Goal: Information Seeking & Learning: Learn about a topic

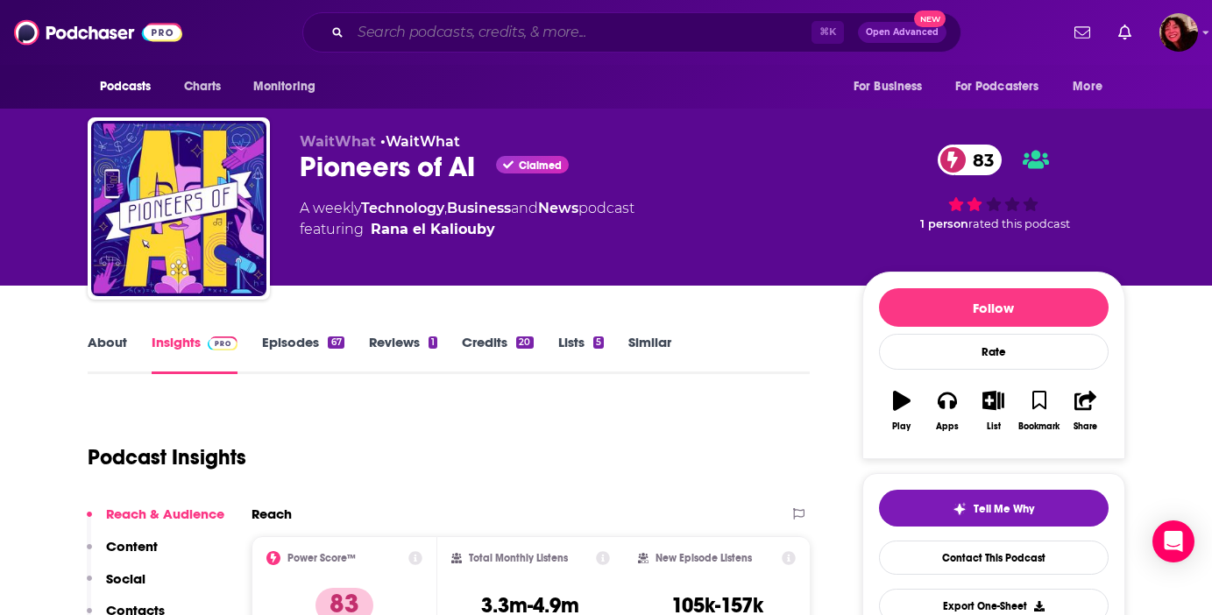
click at [380, 43] on input "Search podcasts, credits, & more..." at bounding box center [581, 32] width 461 height 28
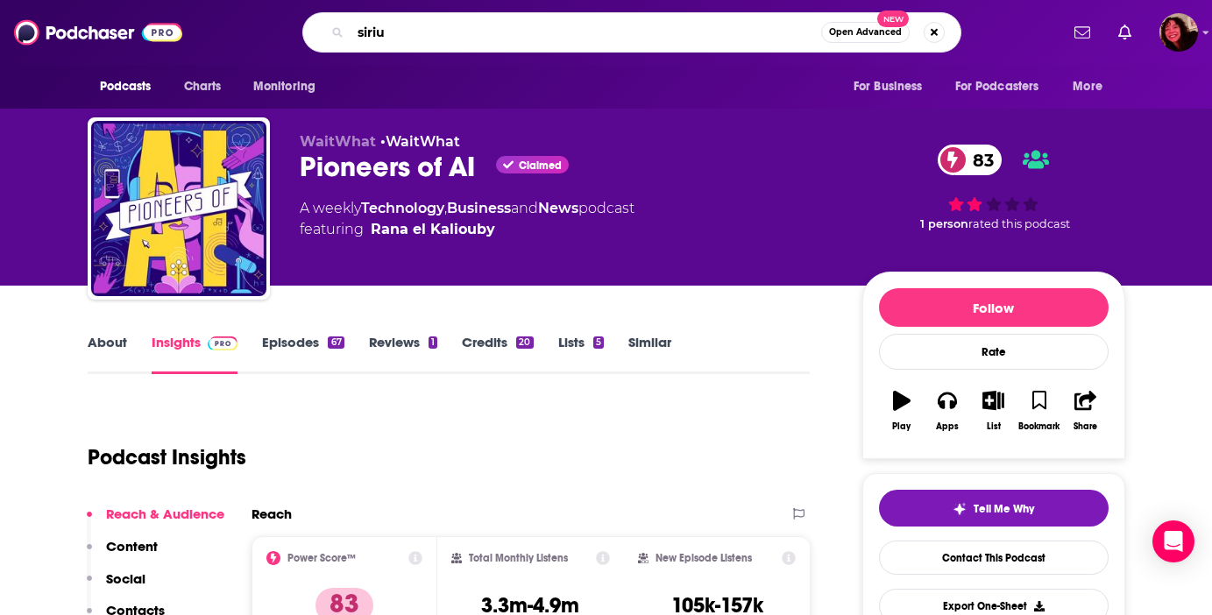
type input "sirius"
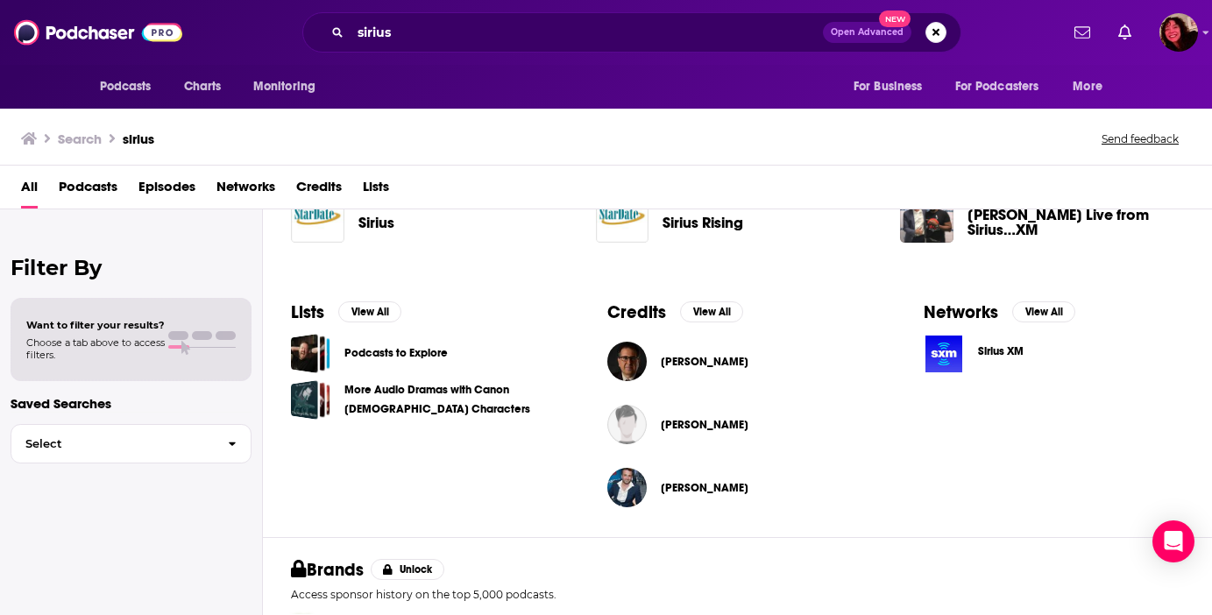
scroll to position [495, 0]
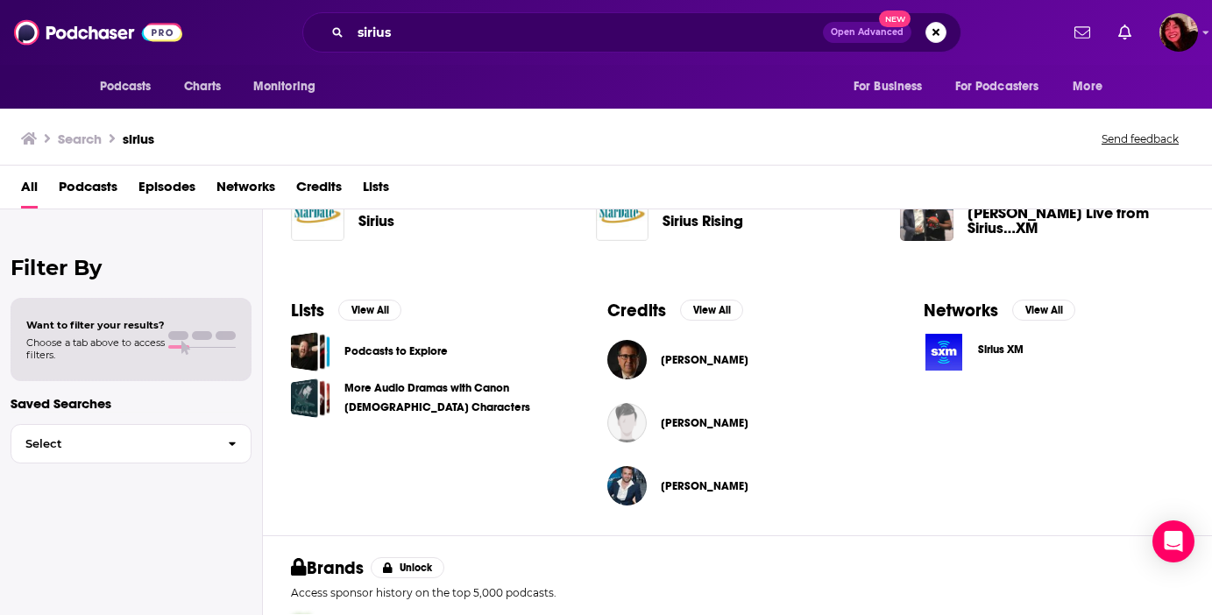
click at [999, 346] on span "Sirius XM" at bounding box center [1001, 350] width 46 height 14
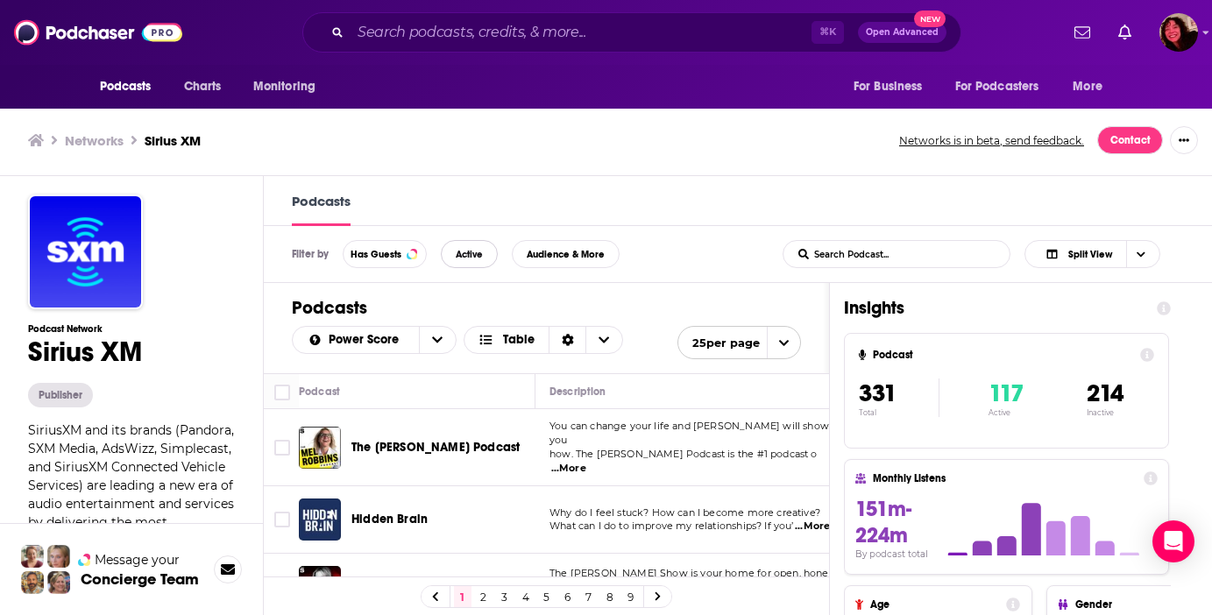
click at [470, 253] on span "Active" at bounding box center [469, 255] width 27 height 10
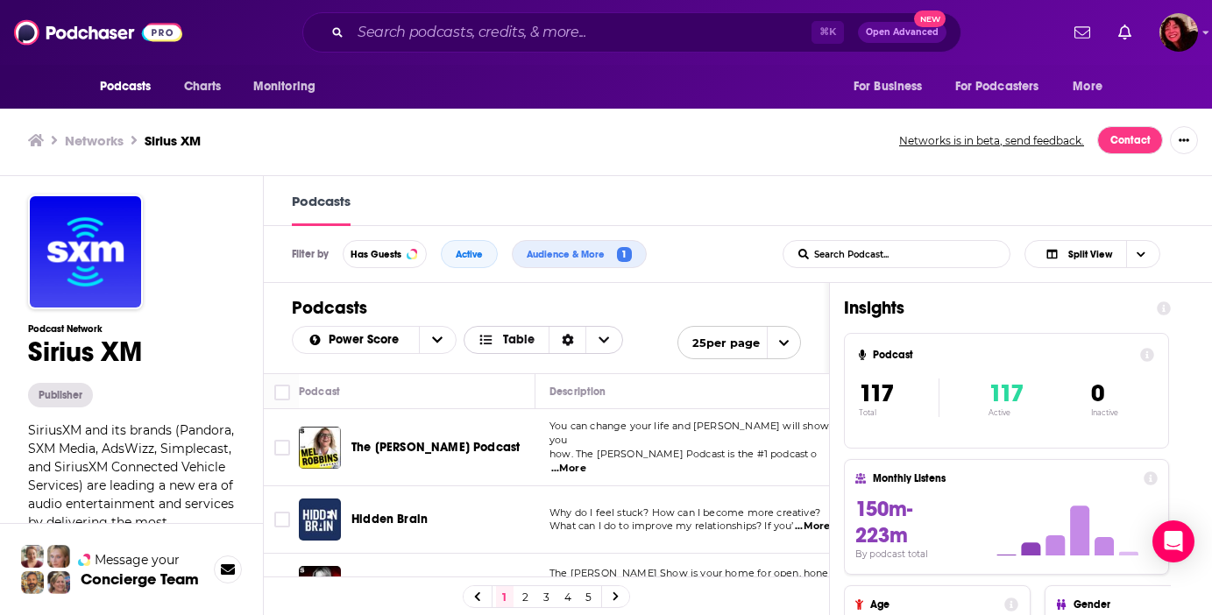
click at [593, 350] on span "Choose View" at bounding box center [603, 340] width 37 height 26
click at [432, 344] on icon "open menu" at bounding box center [437, 340] width 11 height 12
click at [432, 344] on icon "close menu" at bounding box center [437, 340] width 11 height 12
click at [493, 338] on icon "Choose View" at bounding box center [487, 340] width 16 height 12
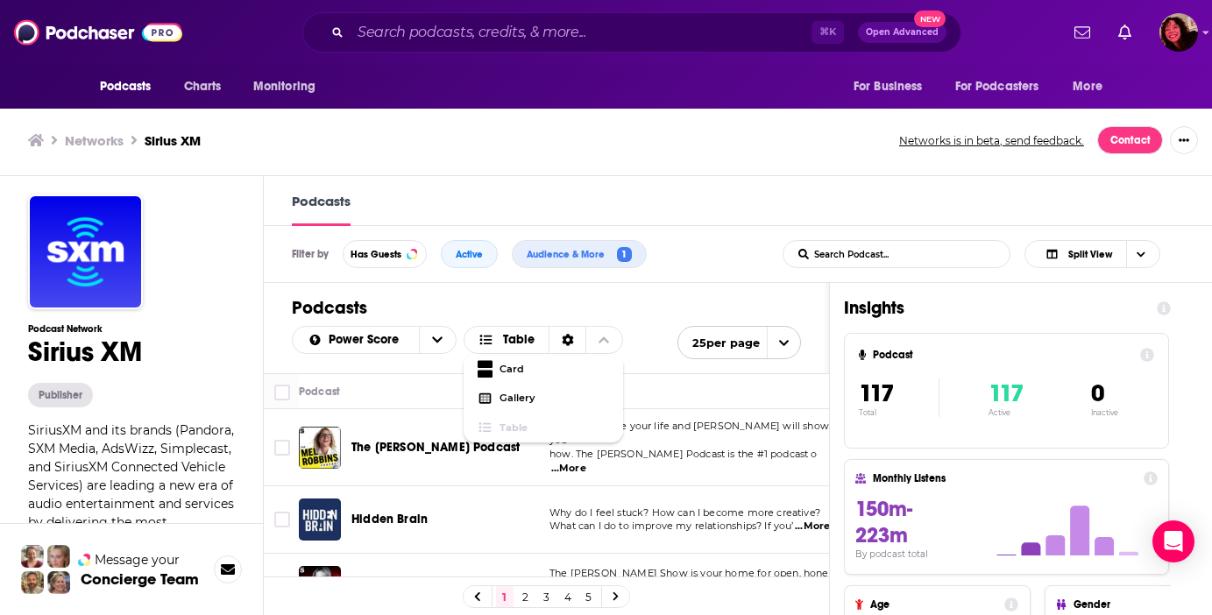
click at [497, 317] on h1 "Podcasts" at bounding box center [546, 308] width 509 height 22
click at [557, 344] on div "Sort Direction" at bounding box center [567, 340] width 37 height 26
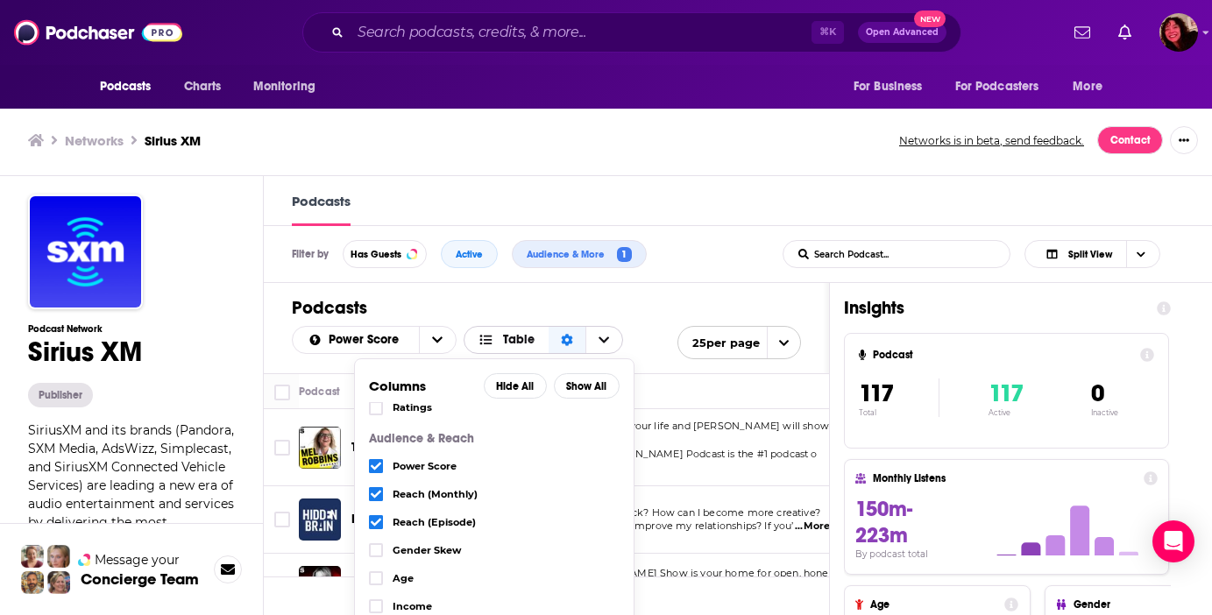
scroll to position [302, 0]
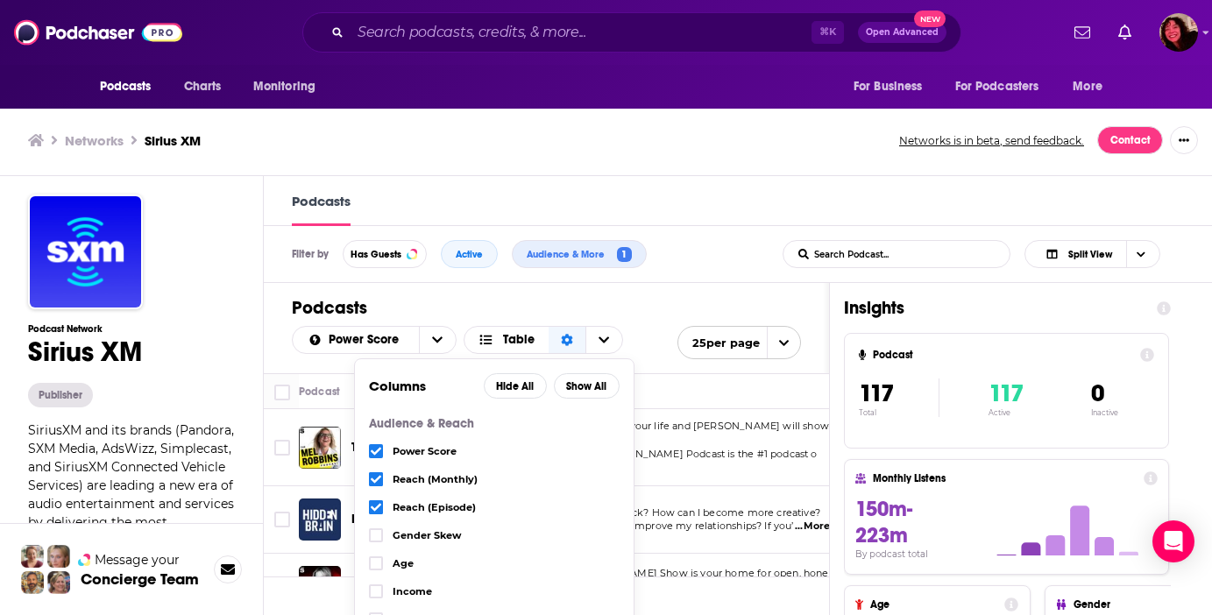
click at [376, 450] on icon "Choose View" at bounding box center [376, 452] width 11 height 8
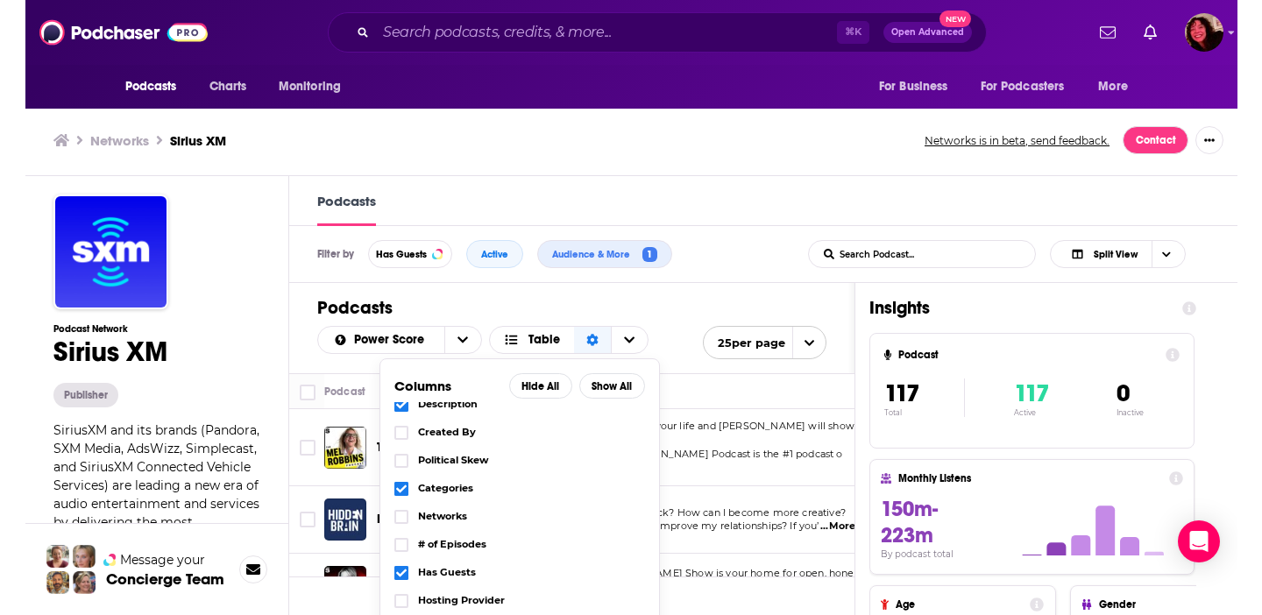
scroll to position [0, 0]
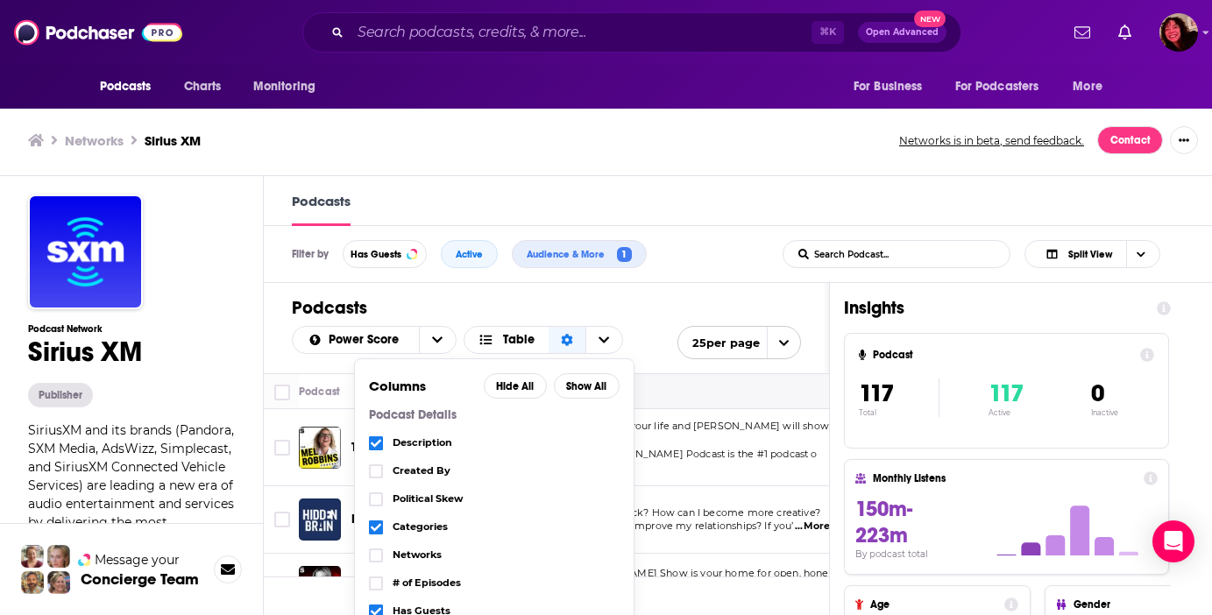
click at [671, 393] on button "Move" at bounding box center [695, 391] width 295 height 21
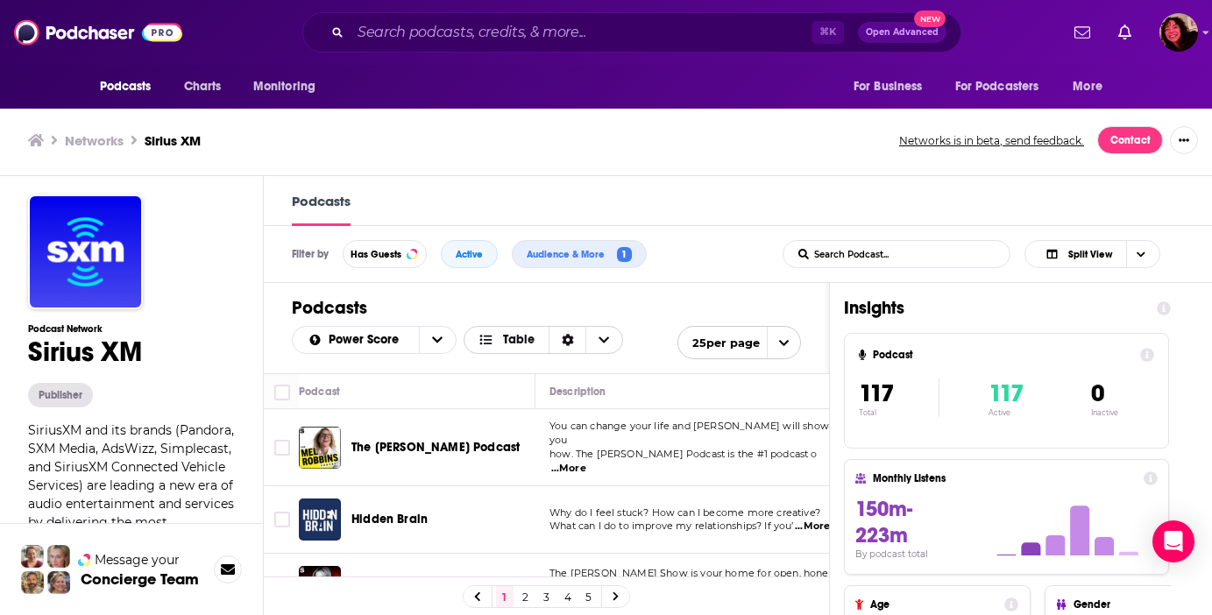
click at [593, 346] on span "Choose View" at bounding box center [603, 340] width 37 height 26
click at [564, 346] on icon "Sort Direction" at bounding box center [568, 340] width 12 height 12
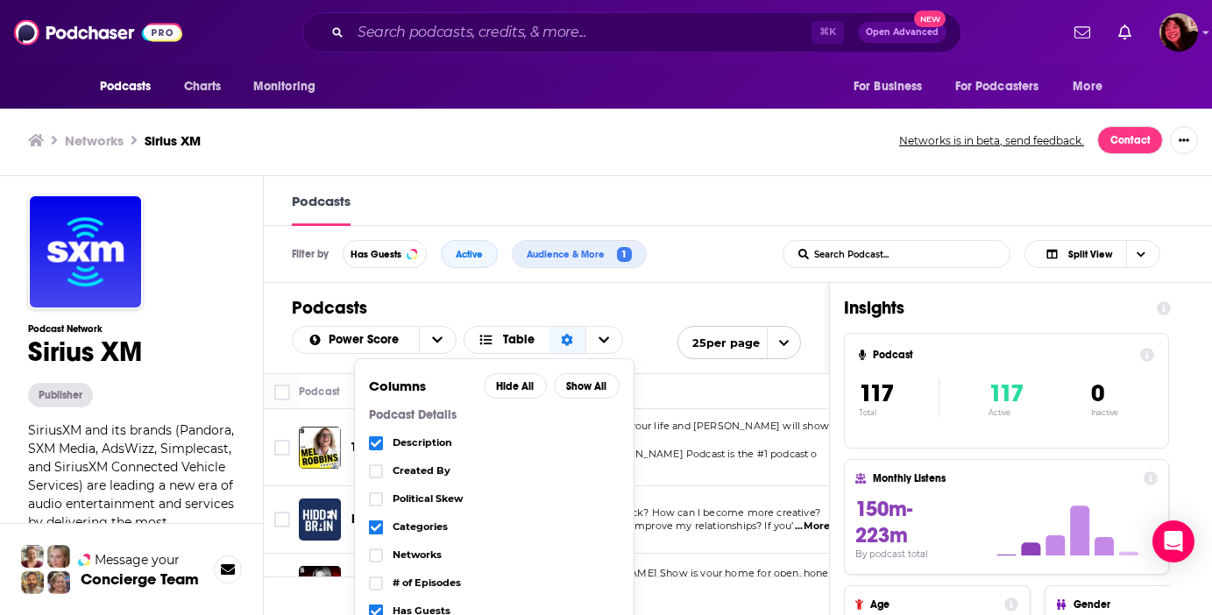
click at [371, 448] on icon "Choose View" at bounding box center [376, 443] width 11 height 11
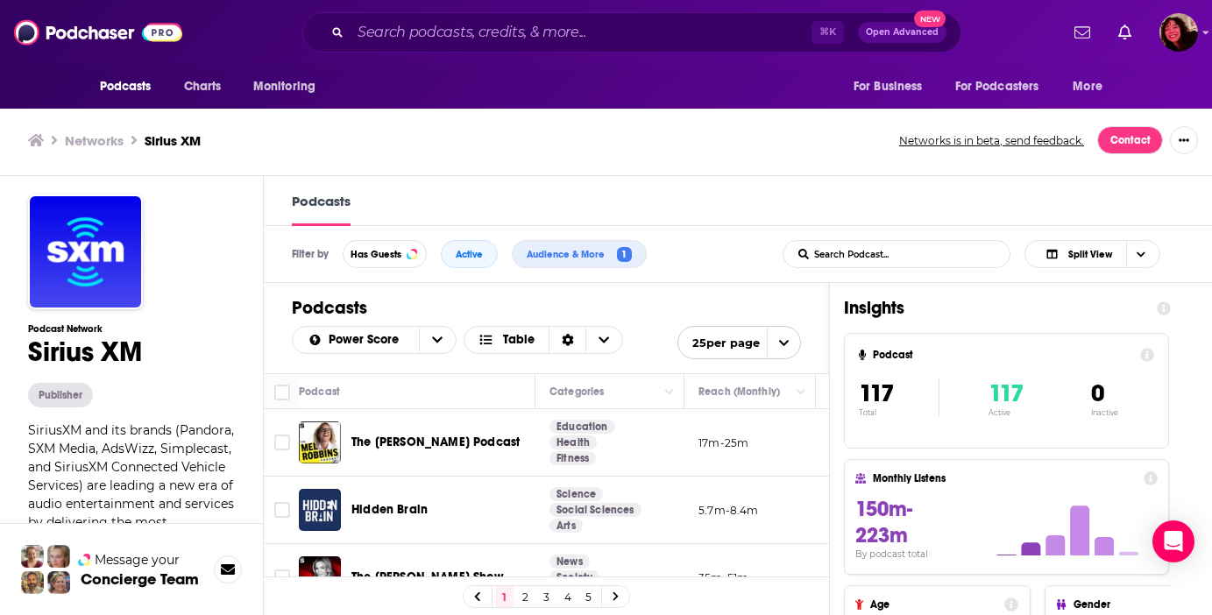
click at [716, 304] on h1 "Podcasts" at bounding box center [546, 308] width 509 height 22
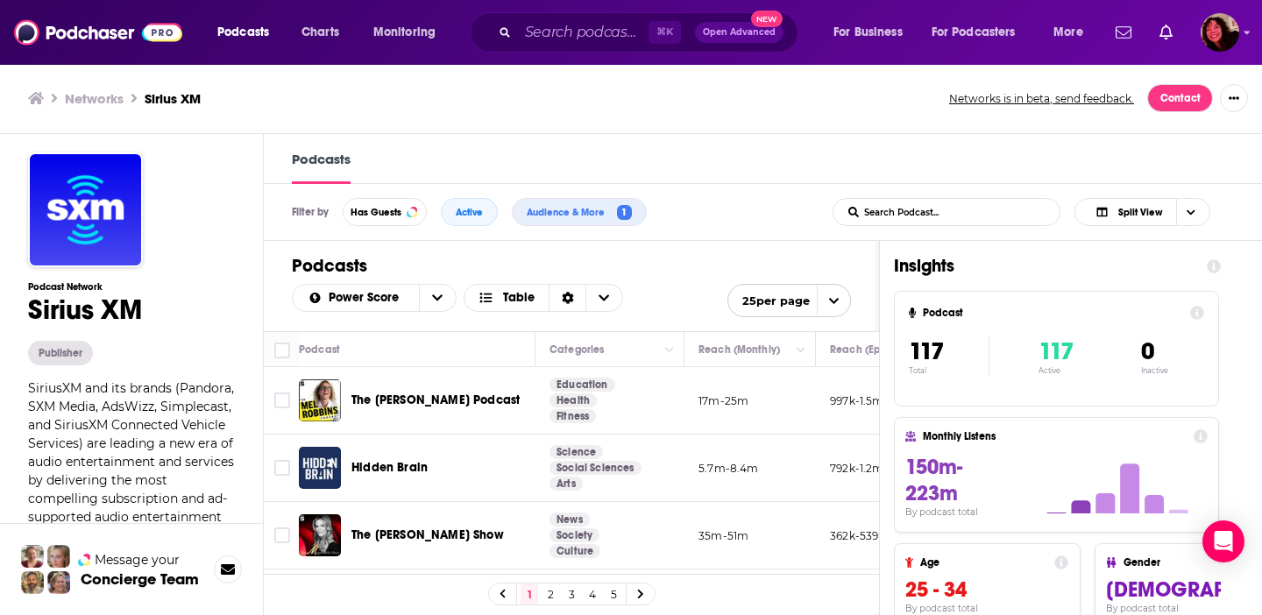
click at [824, 302] on span "open menu" at bounding box center [833, 301] width 33 height 32
click at [791, 370] on button "50 per page" at bounding box center [789, 362] width 122 height 27
click at [605, 307] on span "Choose View" at bounding box center [603, 298] width 37 height 26
click at [643, 288] on div "Power Score Table Card Gallery Table 50 per page" at bounding box center [571, 300] width 559 height 33
click at [1211, 101] on button "Show More Button" at bounding box center [1234, 98] width 28 height 28
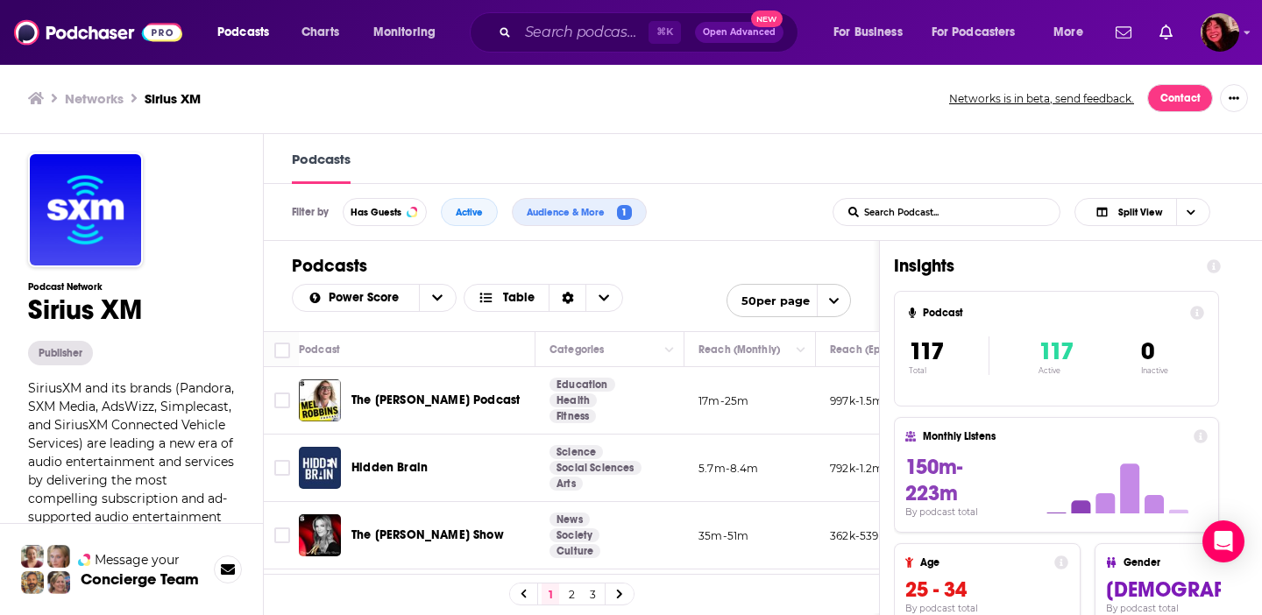
click at [763, 231] on div "Filter by Has Guests Active Audience & More 1 List Search Input Search Podcast.…" at bounding box center [763, 212] width 998 height 57
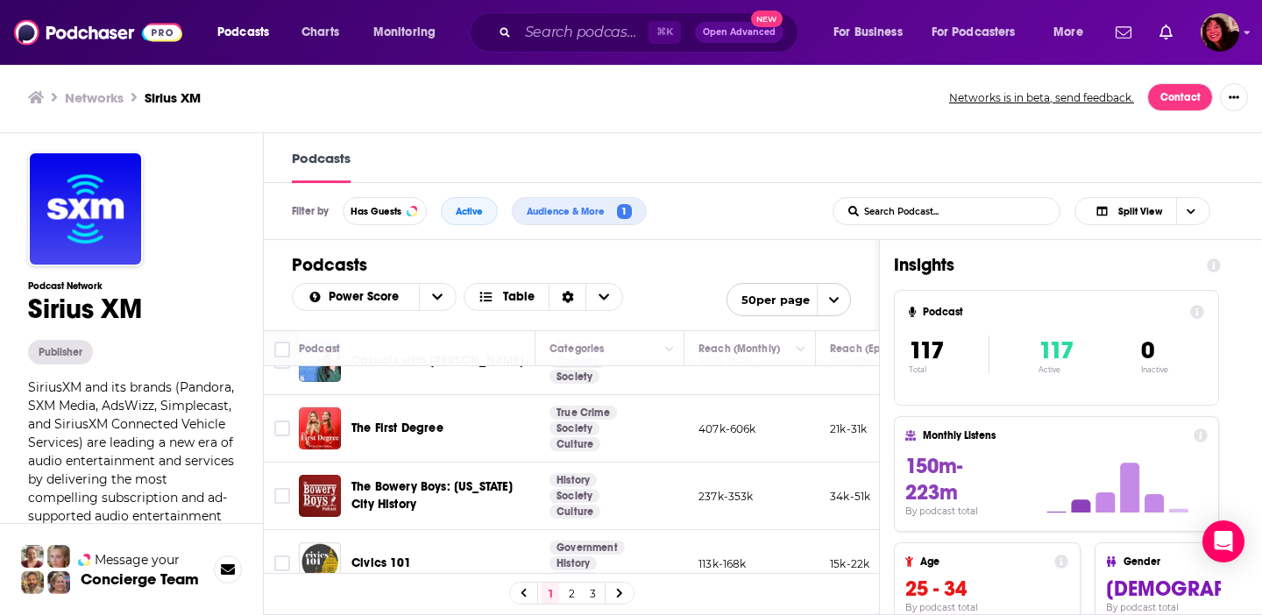
scroll to position [3090, 0]
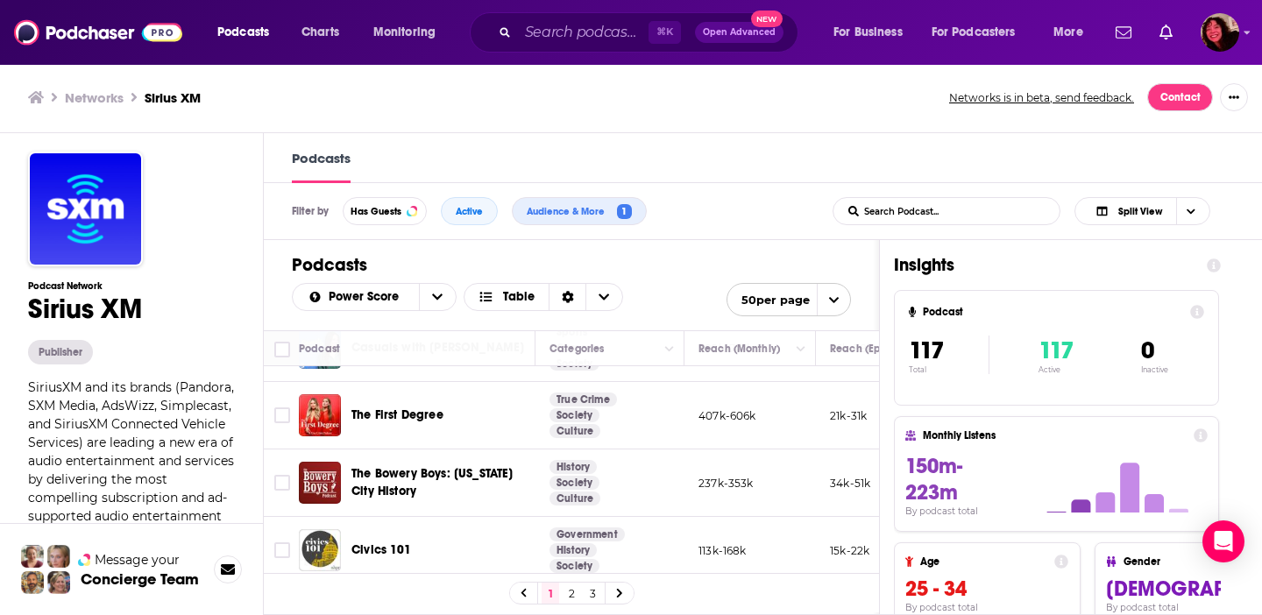
click at [571, 596] on link "2" at bounding box center [572, 593] width 18 height 21
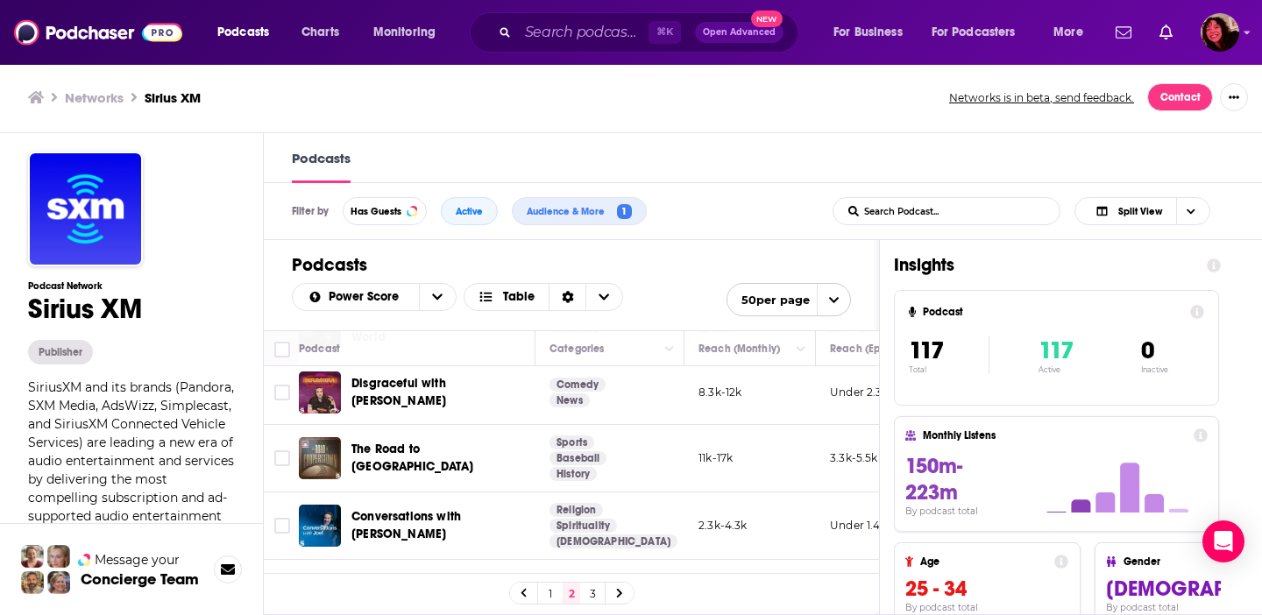
scroll to position [3093, 0]
click at [592, 597] on link "3" at bounding box center [593, 593] width 18 height 21
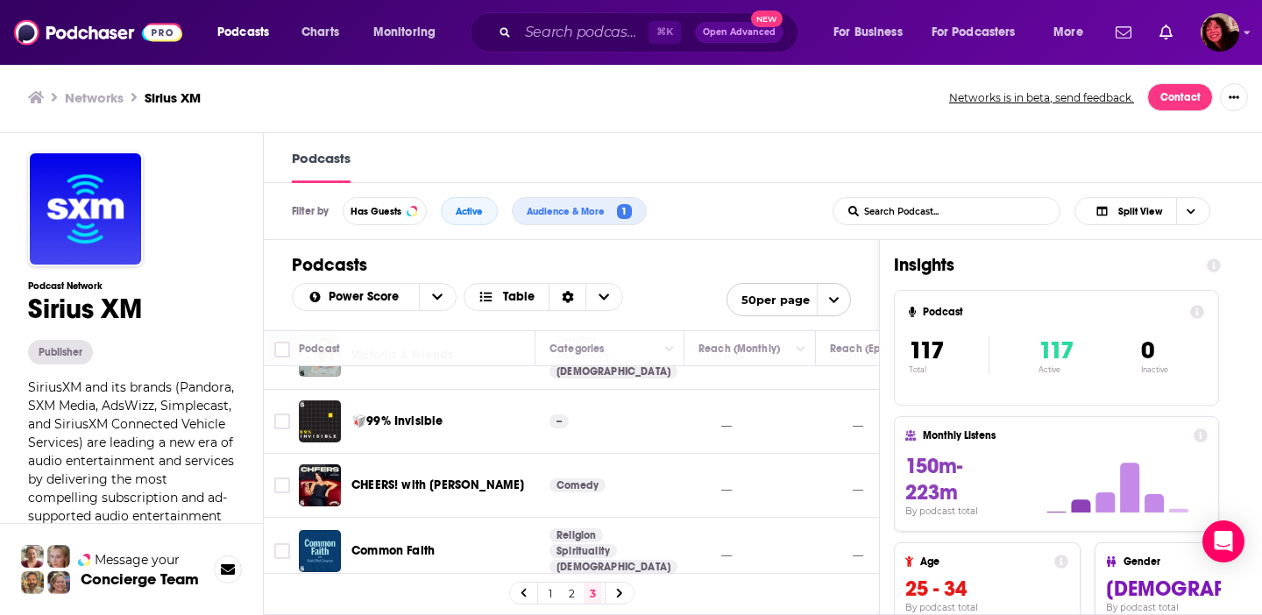
scroll to position [908, 0]
click at [576, 33] on input "Search podcasts, credits, & more..." at bounding box center [583, 32] width 131 height 28
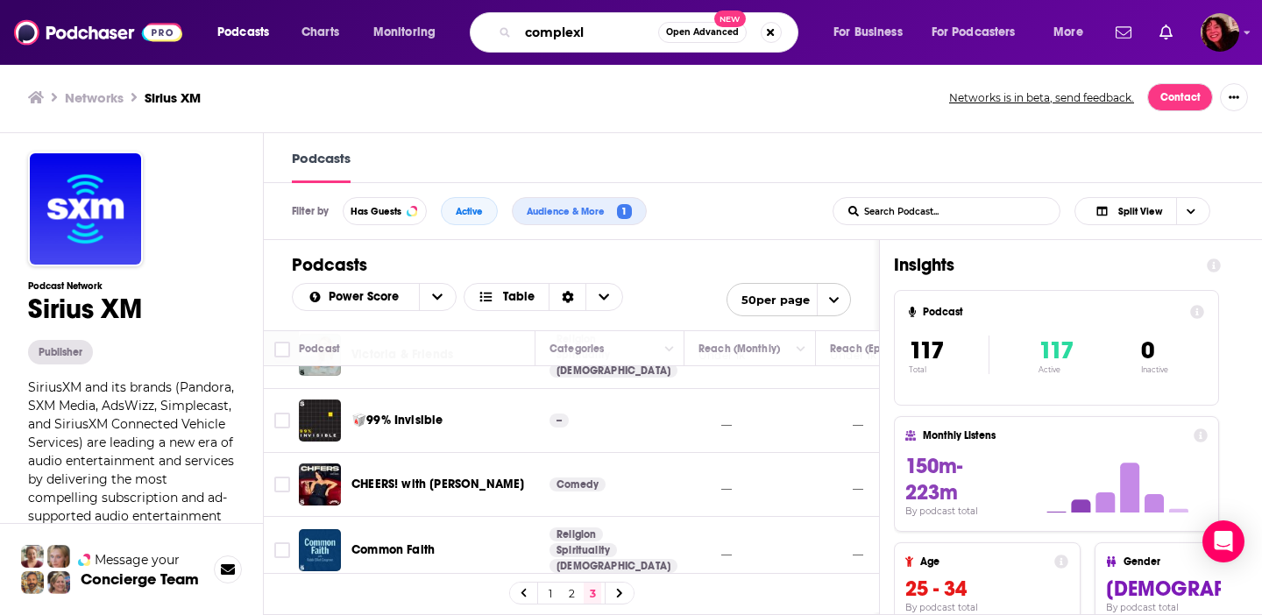
type input "complexly"
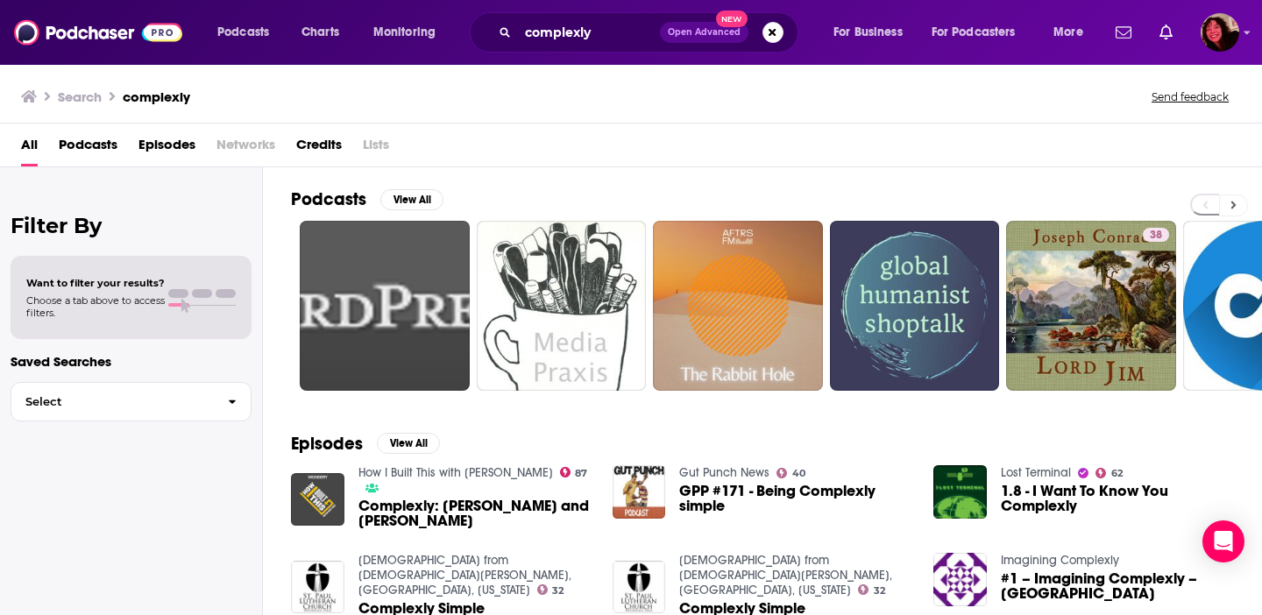
click at [1211, 208] on icon at bounding box center [1234, 205] width 6 height 12
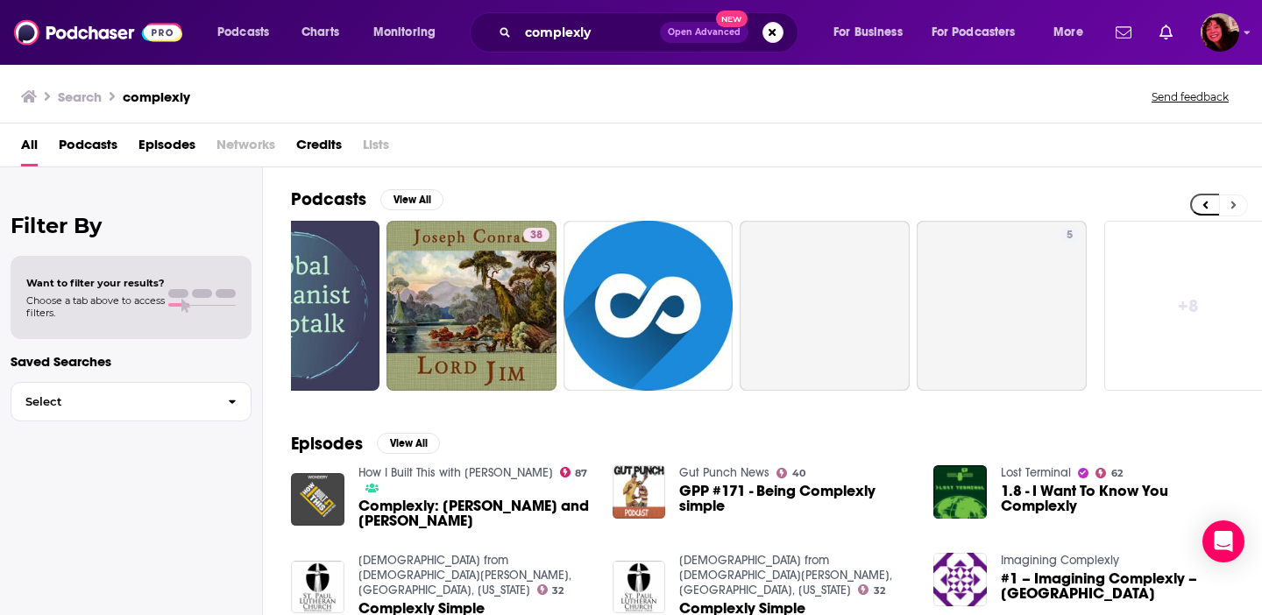
scroll to position [0, 639]
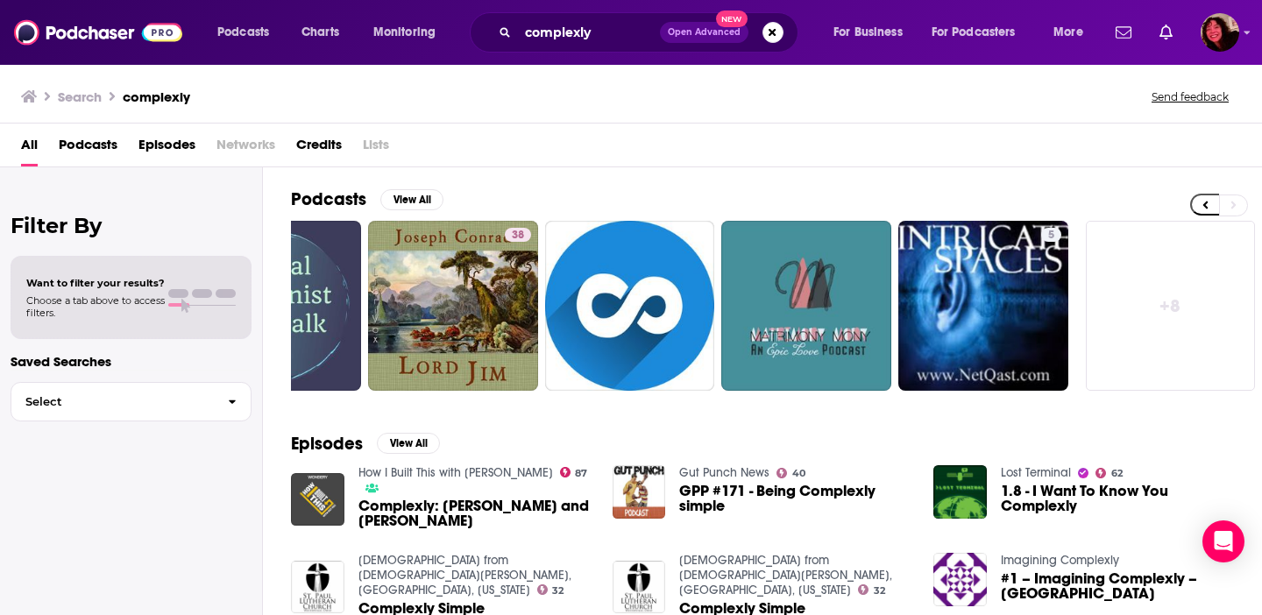
click at [71, 153] on span "Podcasts" at bounding box center [88, 149] width 59 height 36
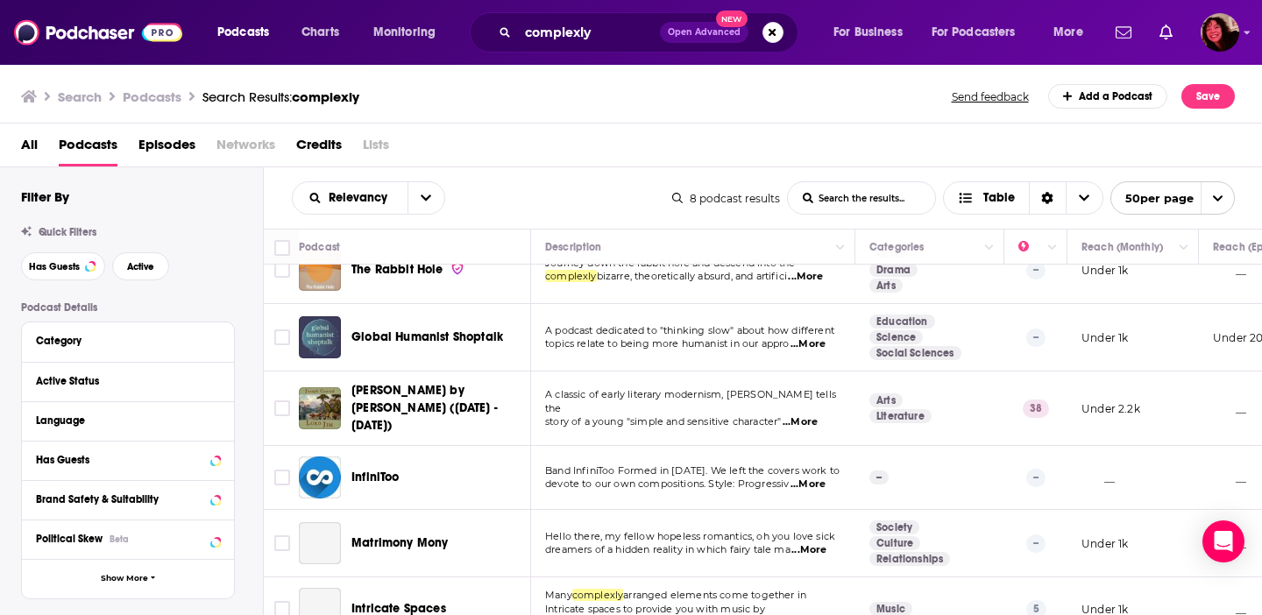
scroll to position [170, 0]
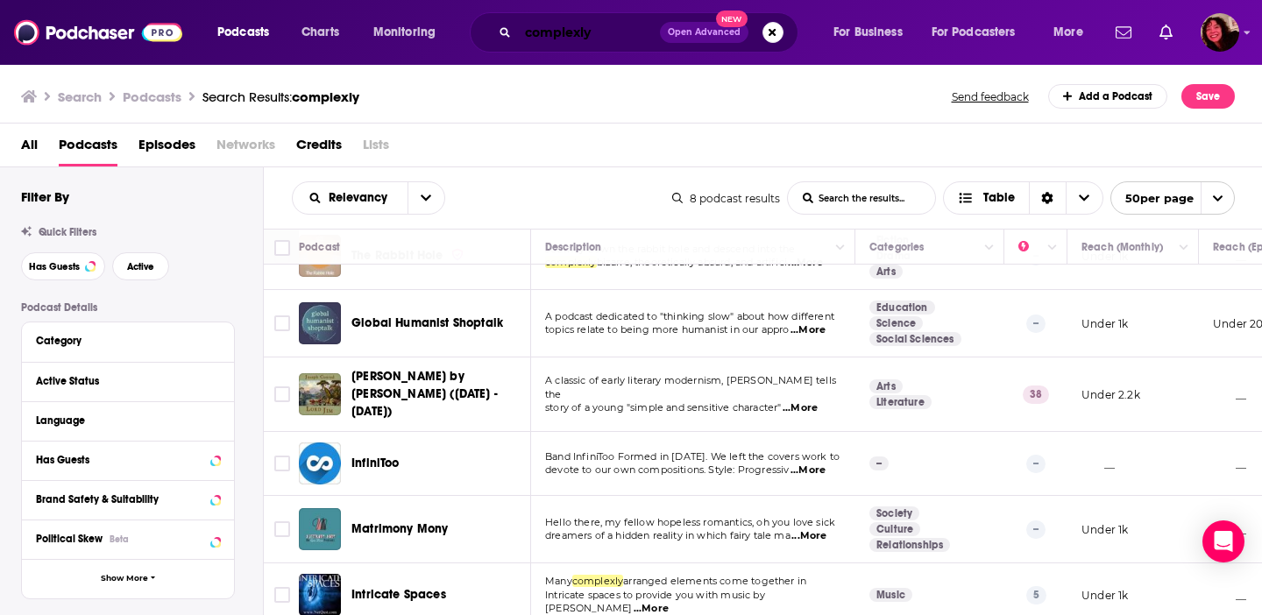
click at [605, 33] on input "complexly" at bounding box center [589, 32] width 142 height 28
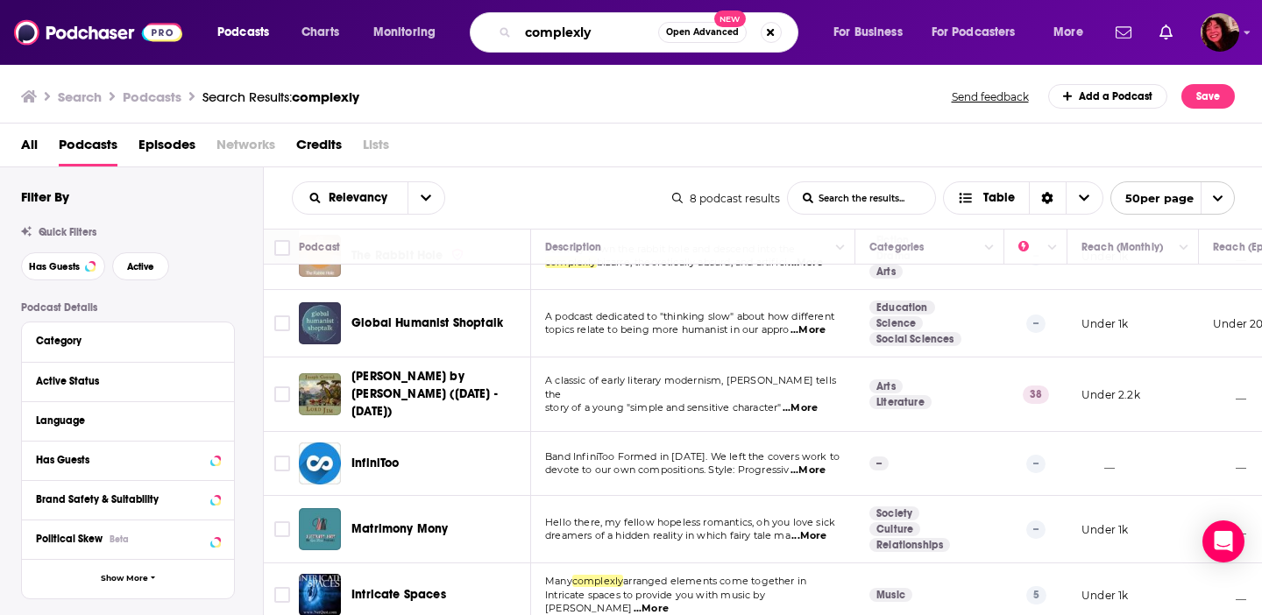
click at [605, 33] on input "complexly" at bounding box center [588, 32] width 140 height 28
type input "[PERSON_NAME]"
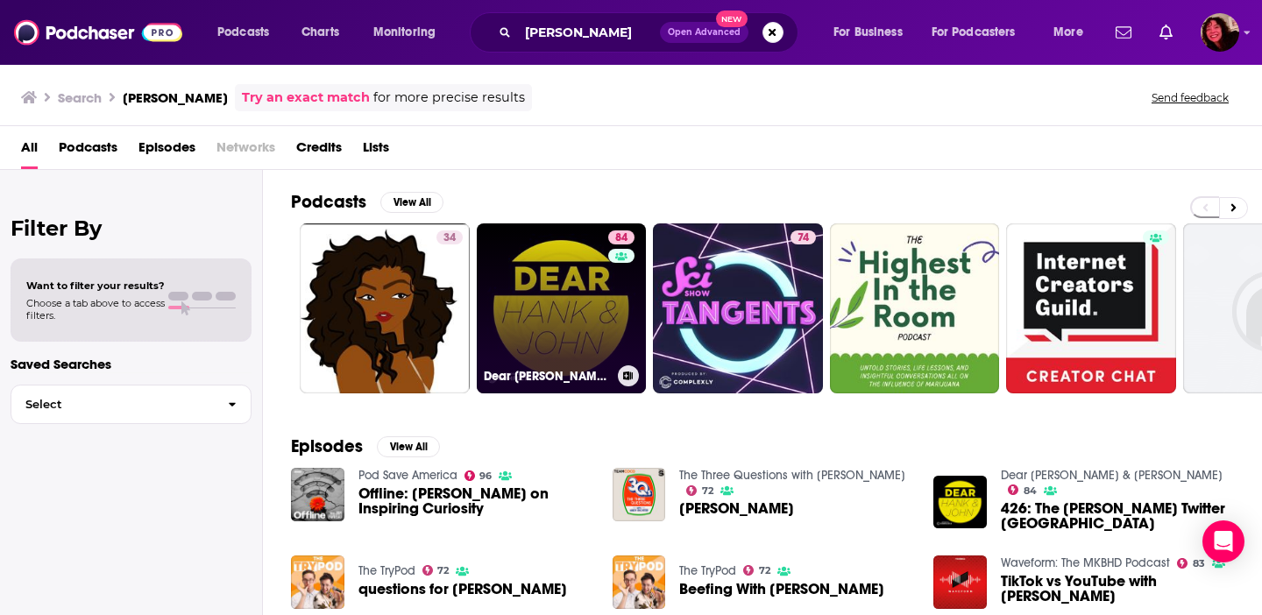
click at [594, 278] on link "84 Dear [PERSON_NAME] & [PERSON_NAME]" at bounding box center [562, 309] width 170 height 170
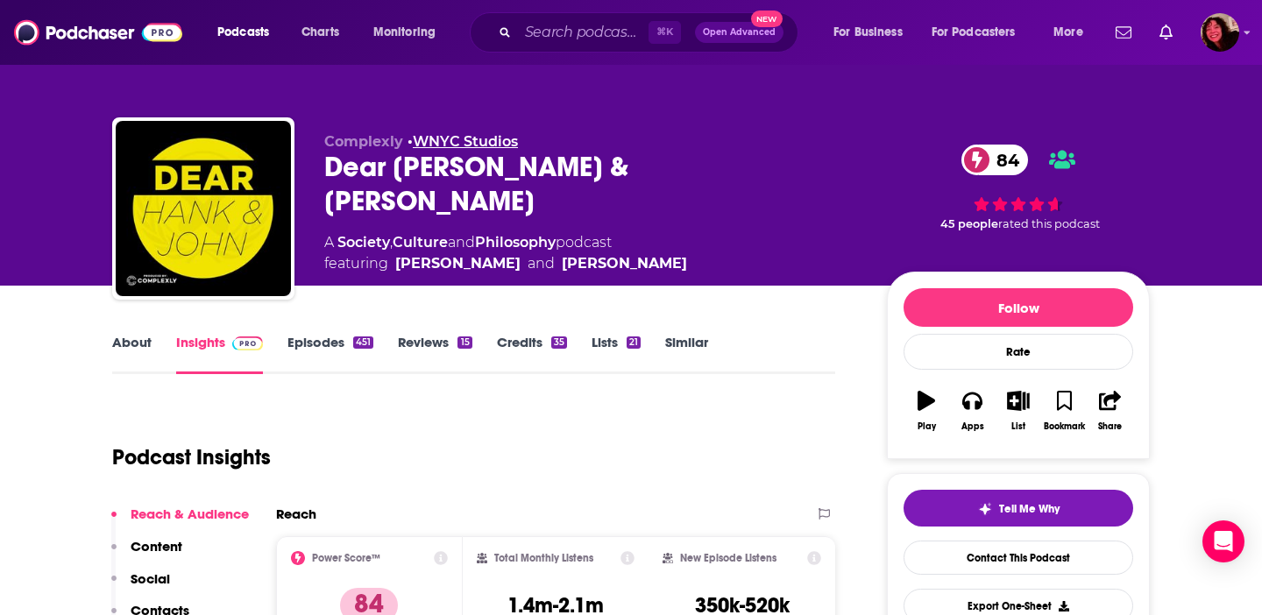
click at [457, 138] on link "WNYC Studios" at bounding box center [465, 141] width 105 height 17
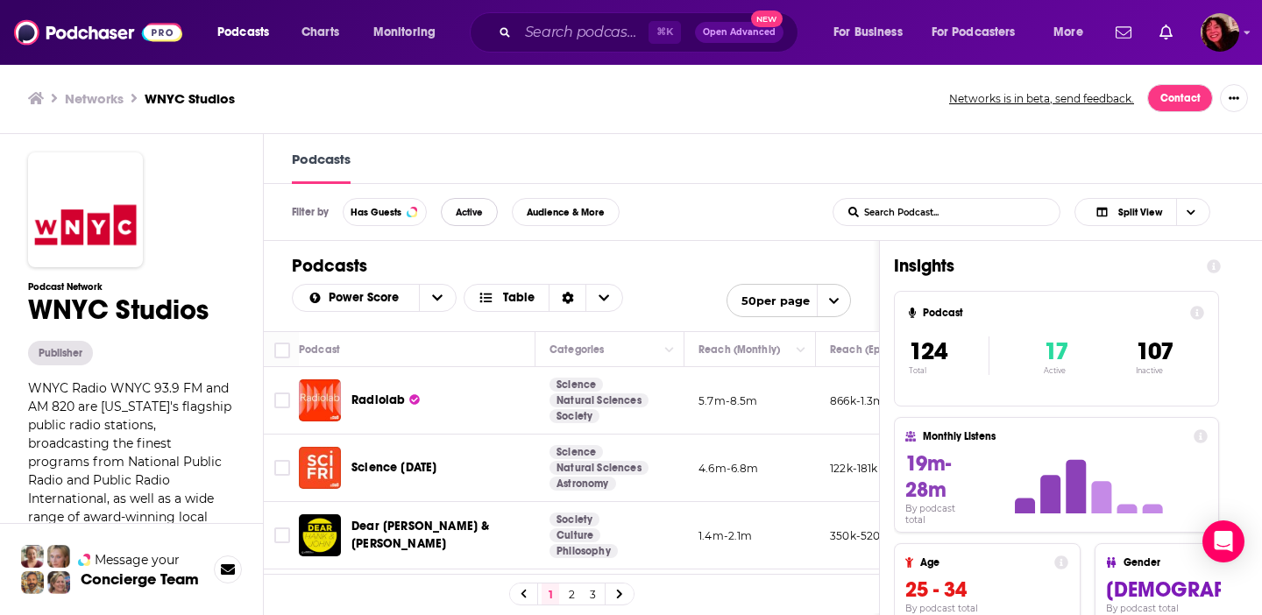
click at [465, 209] on span "Active" at bounding box center [469, 213] width 27 height 10
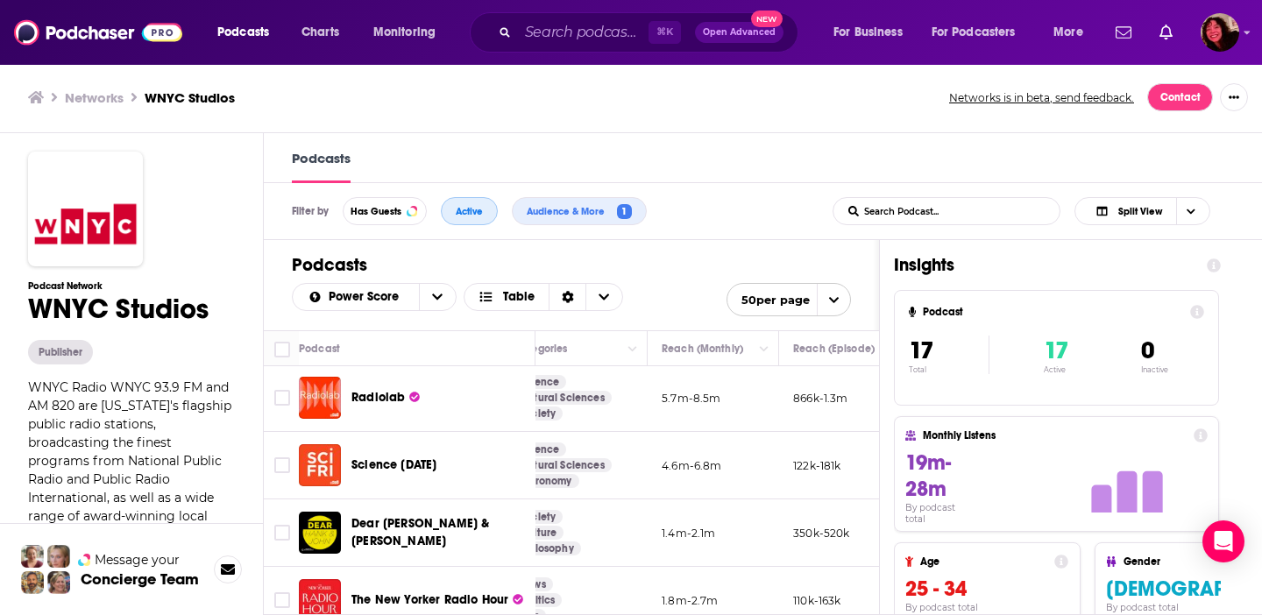
scroll to position [0, 37]
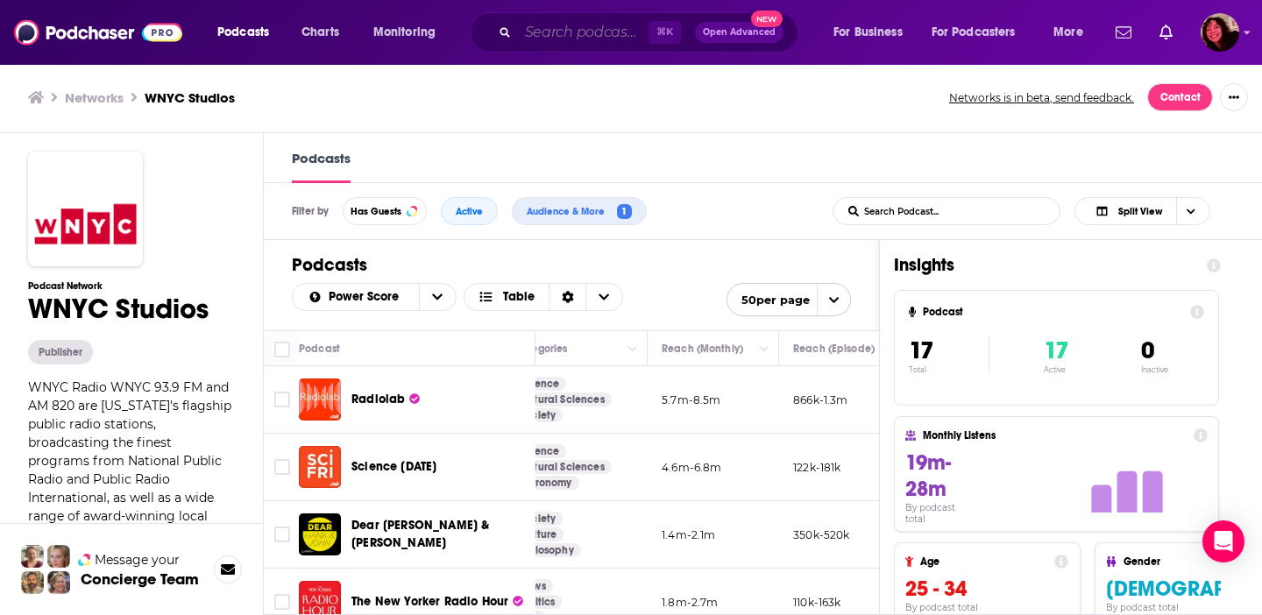
click at [559, 41] on input "Search podcasts, credits, & more..." at bounding box center [583, 32] width 131 height 28
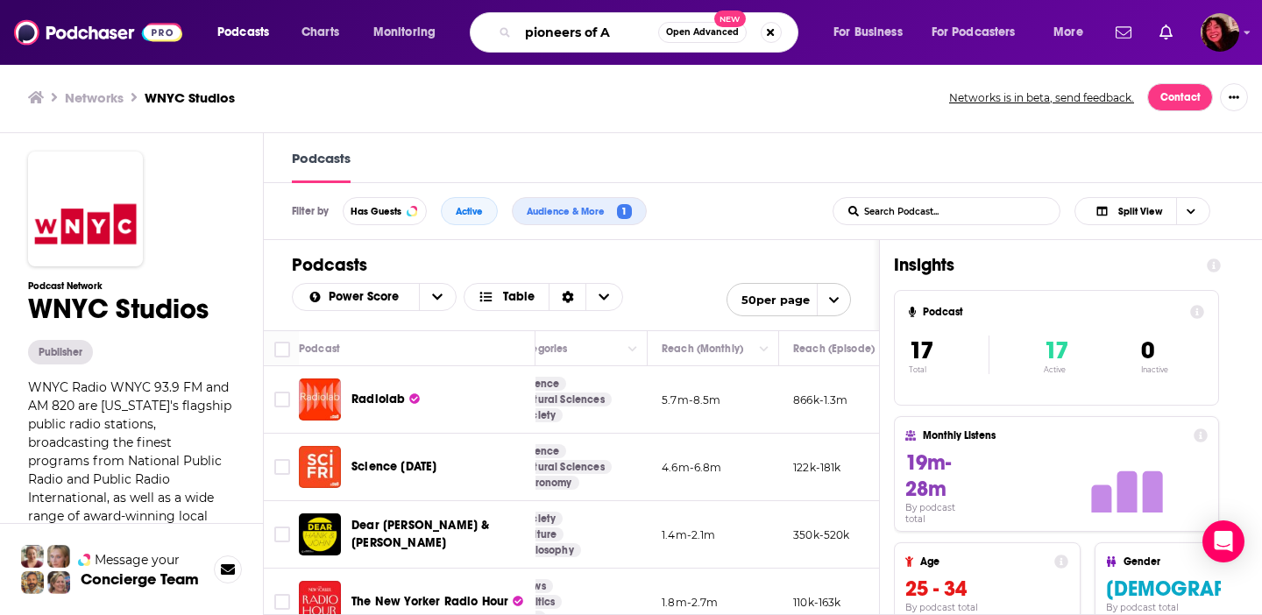
type input "pioneers of AI"
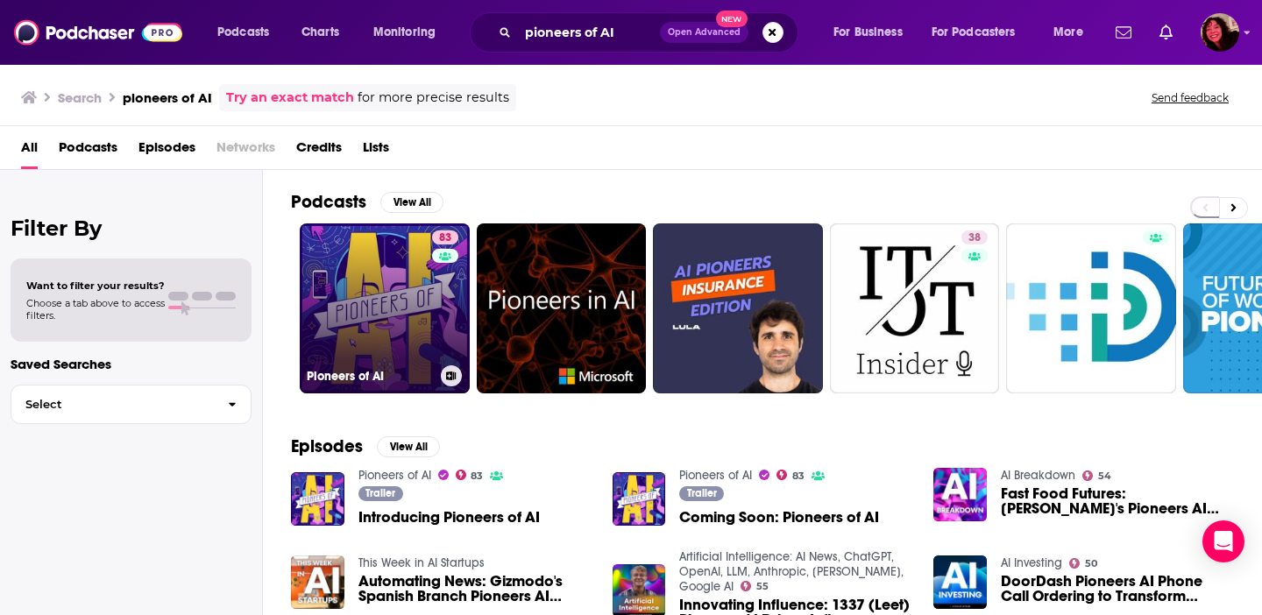
click at [344, 344] on link "83 Pioneers of AI" at bounding box center [385, 309] width 170 height 170
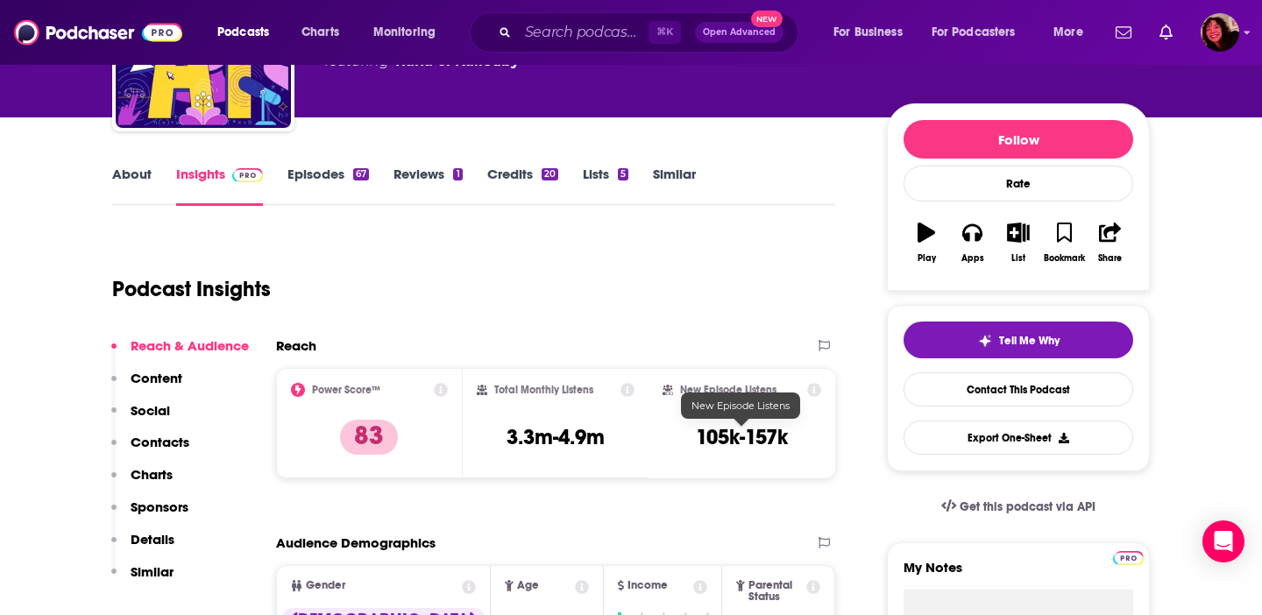
scroll to position [170, 0]
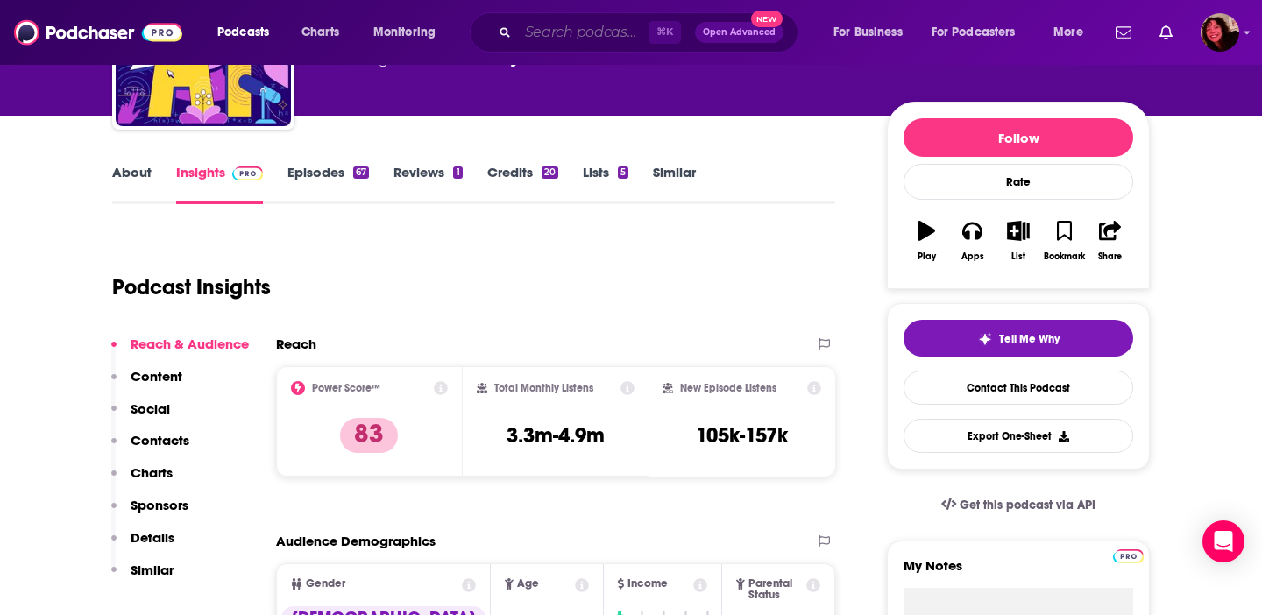
click at [551, 44] on input "Search podcasts, credits, & more..." at bounding box center [583, 32] width 131 height 28
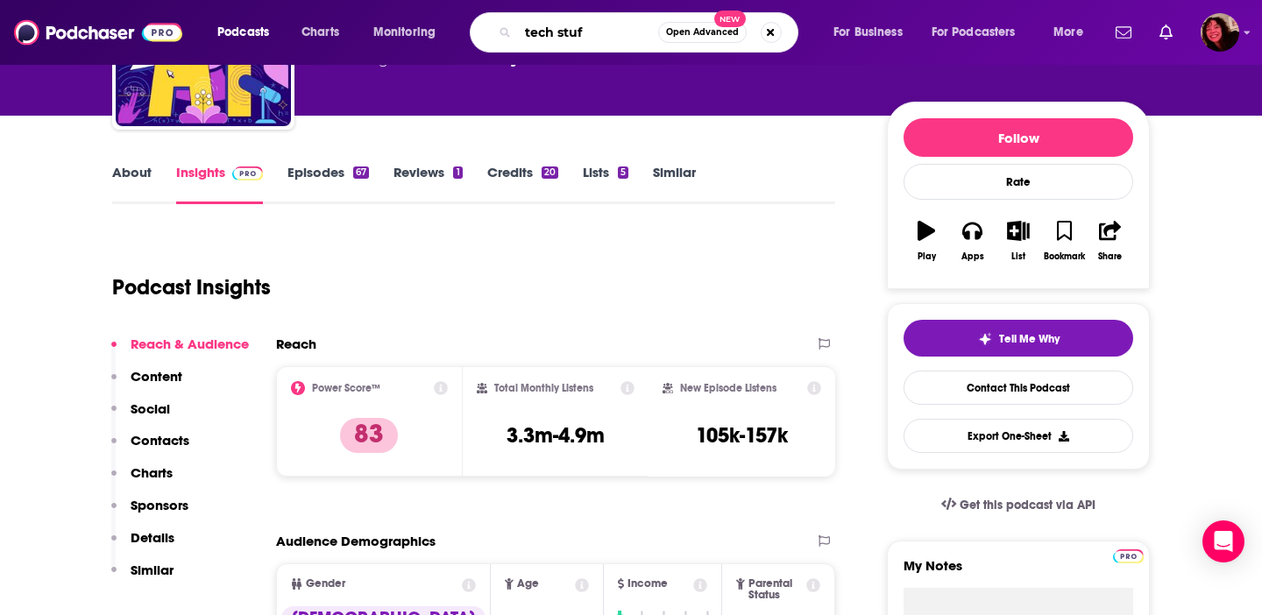
type input "tech stuff"
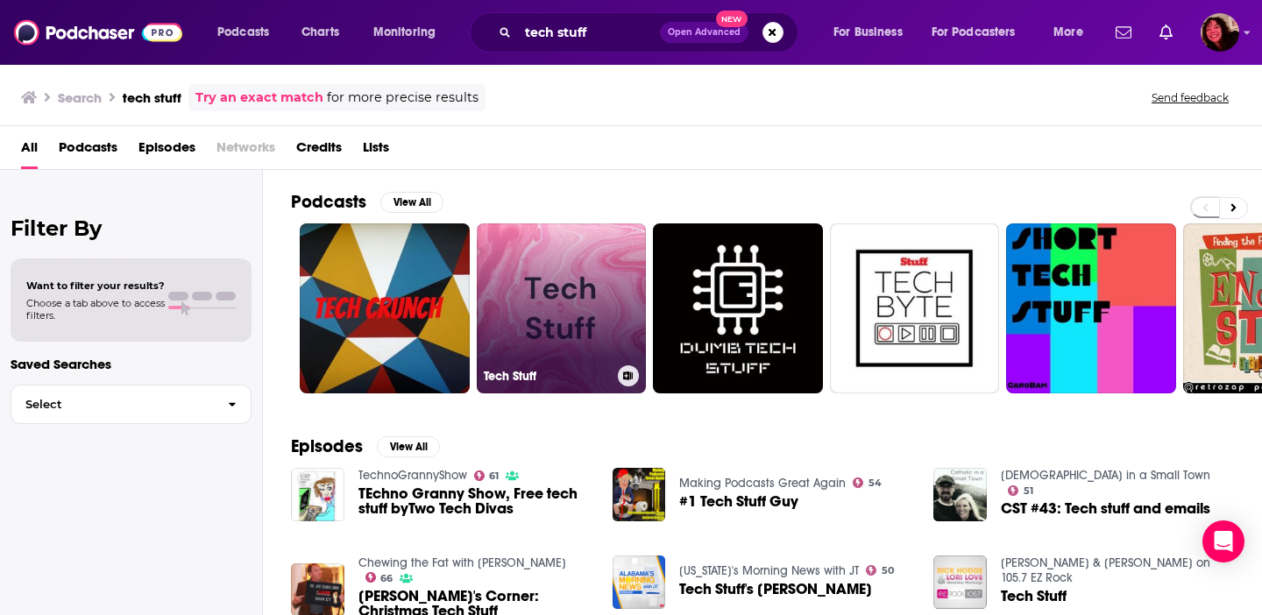
click at [548, 282] on link "Tech Stuff" at bounding box center [562, 309] width 170 height 170
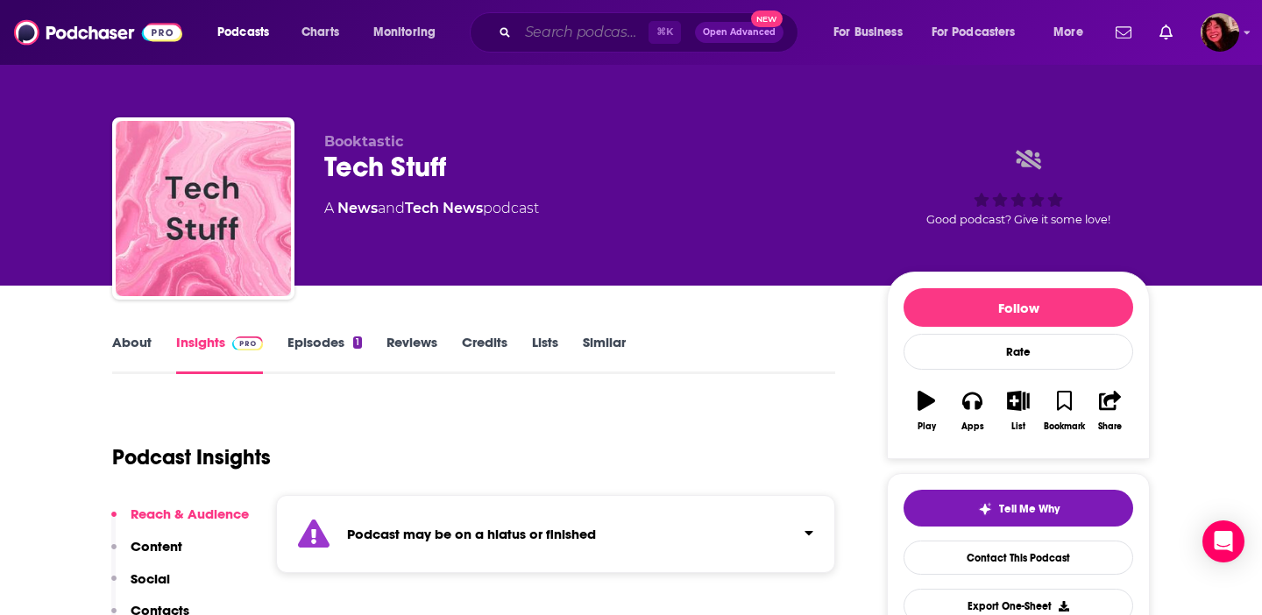
click at [549, 40] on input "Search podcasts, credits, & more..." at bounding box center [583, 32] width 131 height 28
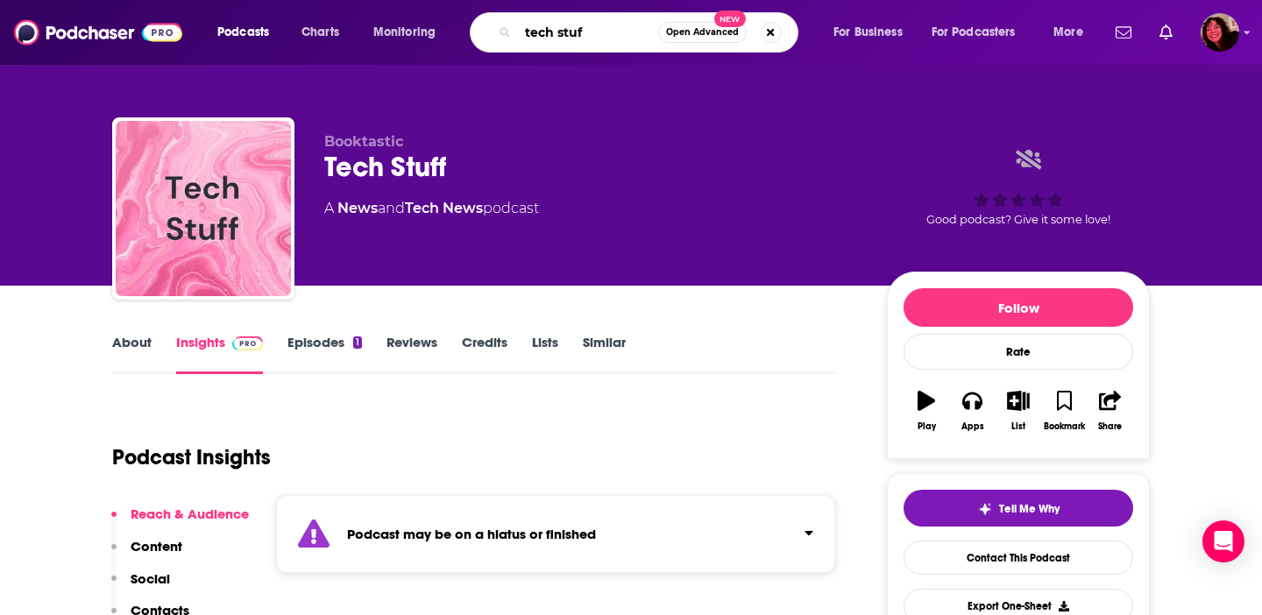
type input "tech stuff"
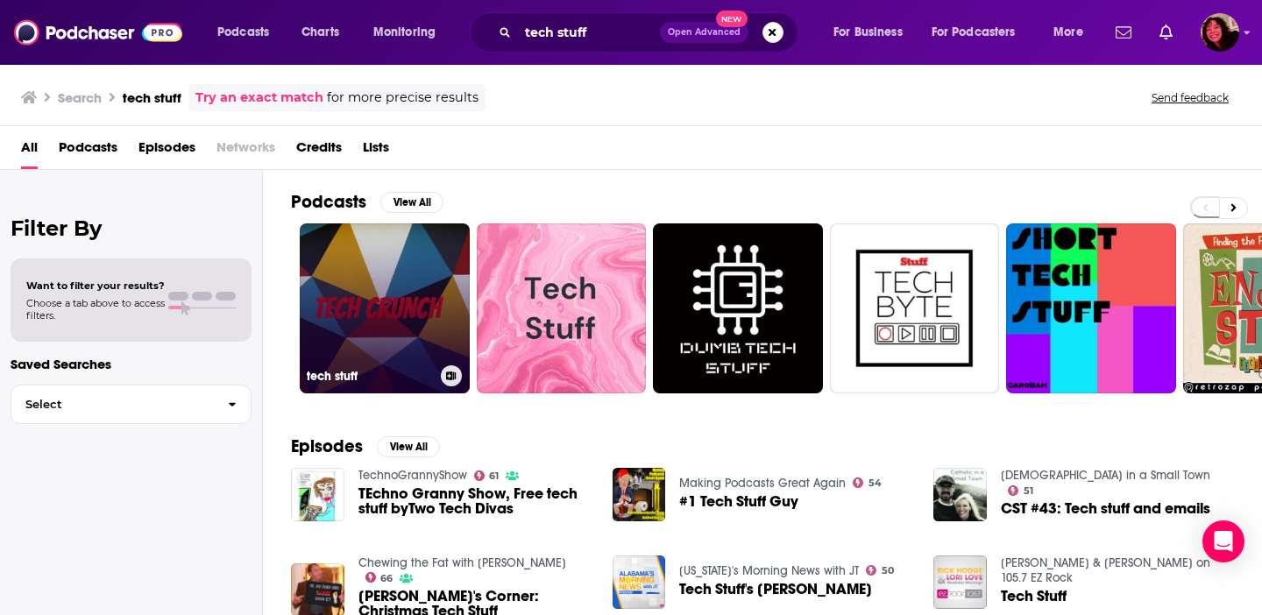
scroll to position [374, 0]
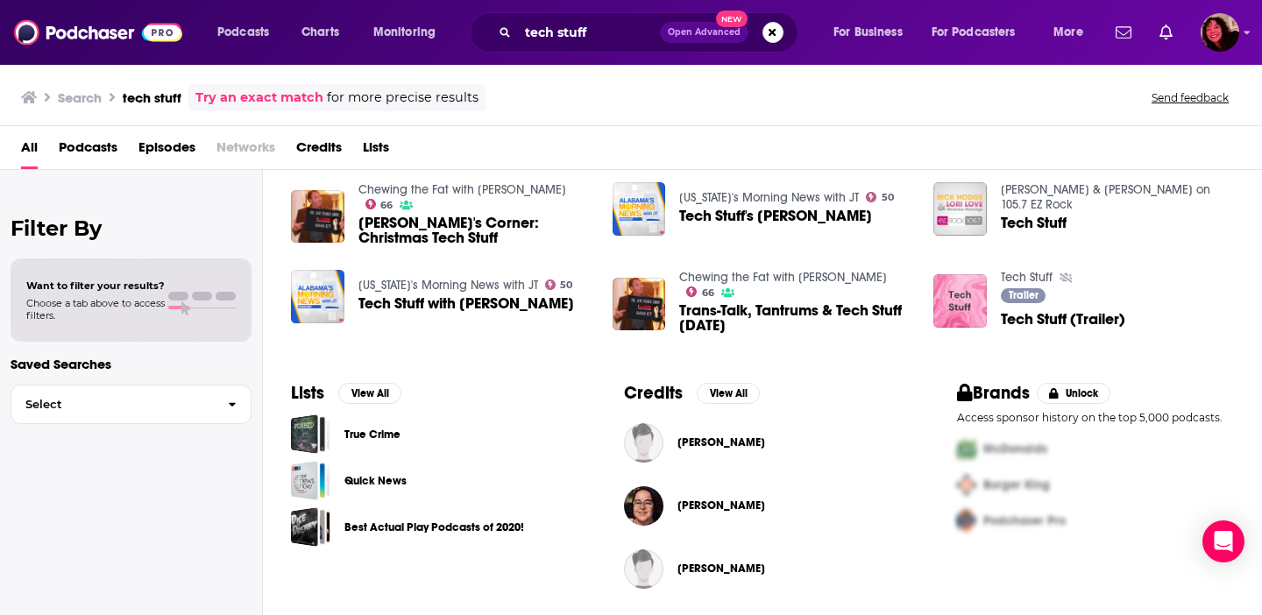
click at [76, 146] on span "Podcasts" at bounding box center [88, 151] width 59 height 36
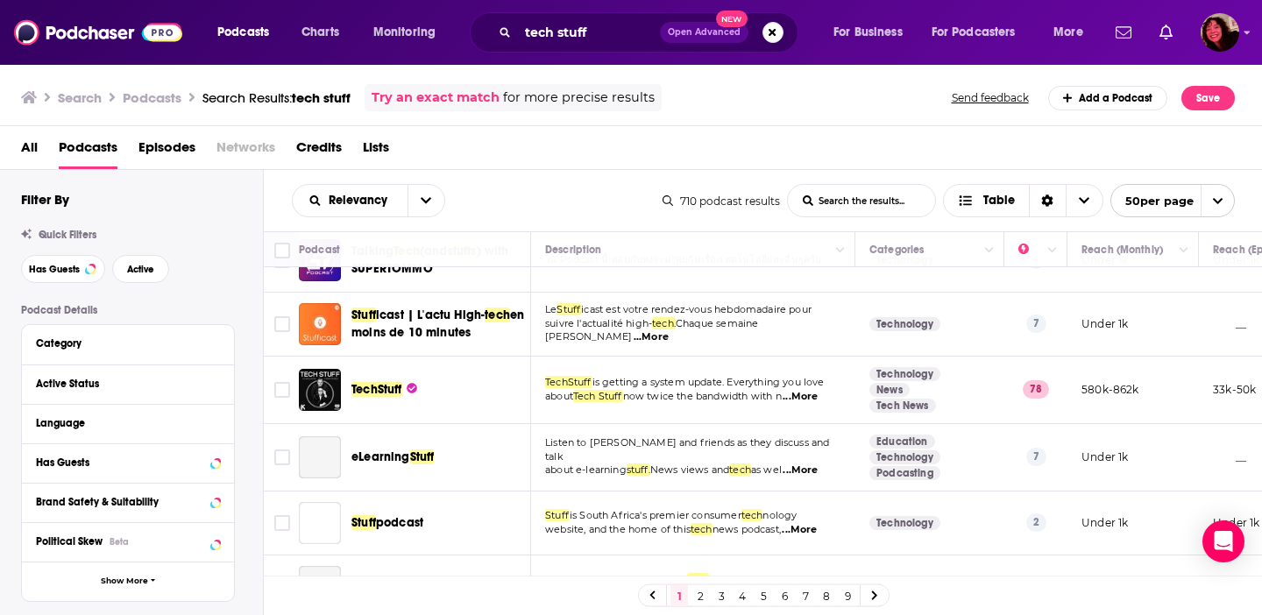
scroll to position [1770, 0]
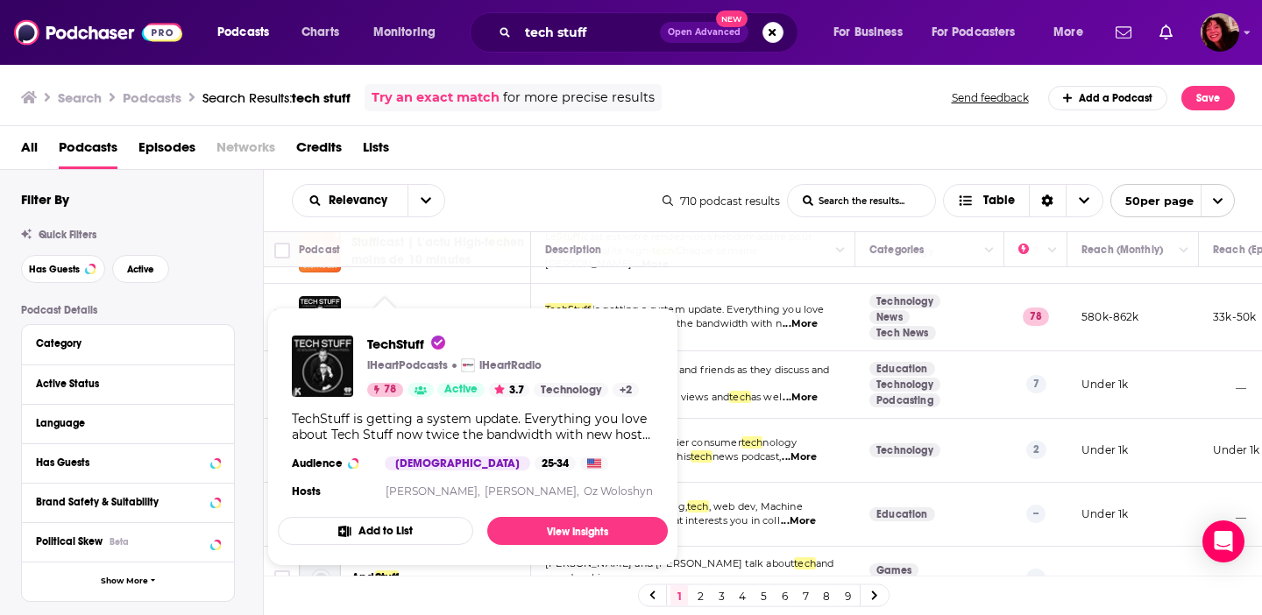
click at [384, 309] on span "TechStuff" at bounding box center [376, 316] width 51 height 15
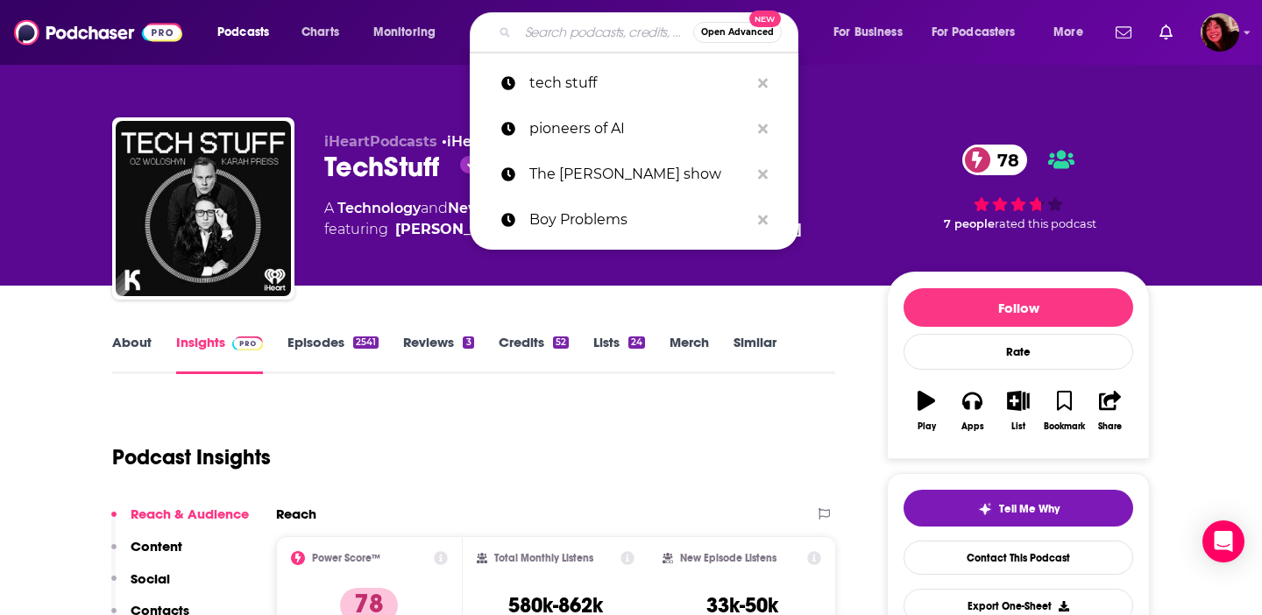
click at [534, 31] on input "Search podcasts, credits, & more..." at bounding box center [605, 32] width 175 height 28
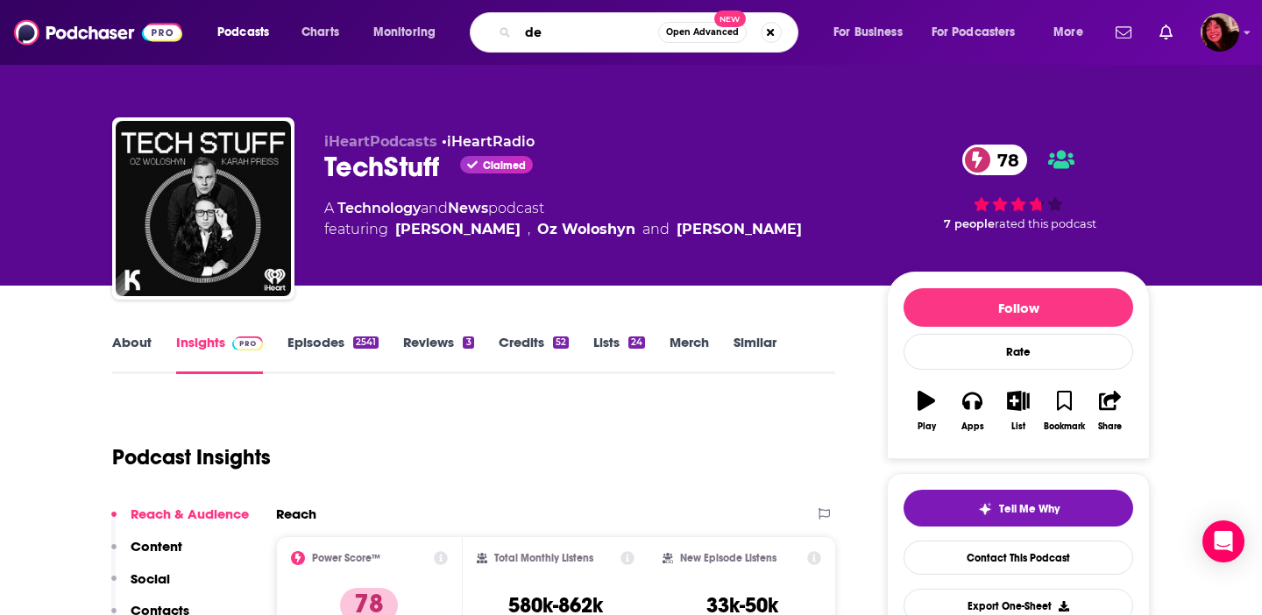
type input "d"
type input "no such thing"
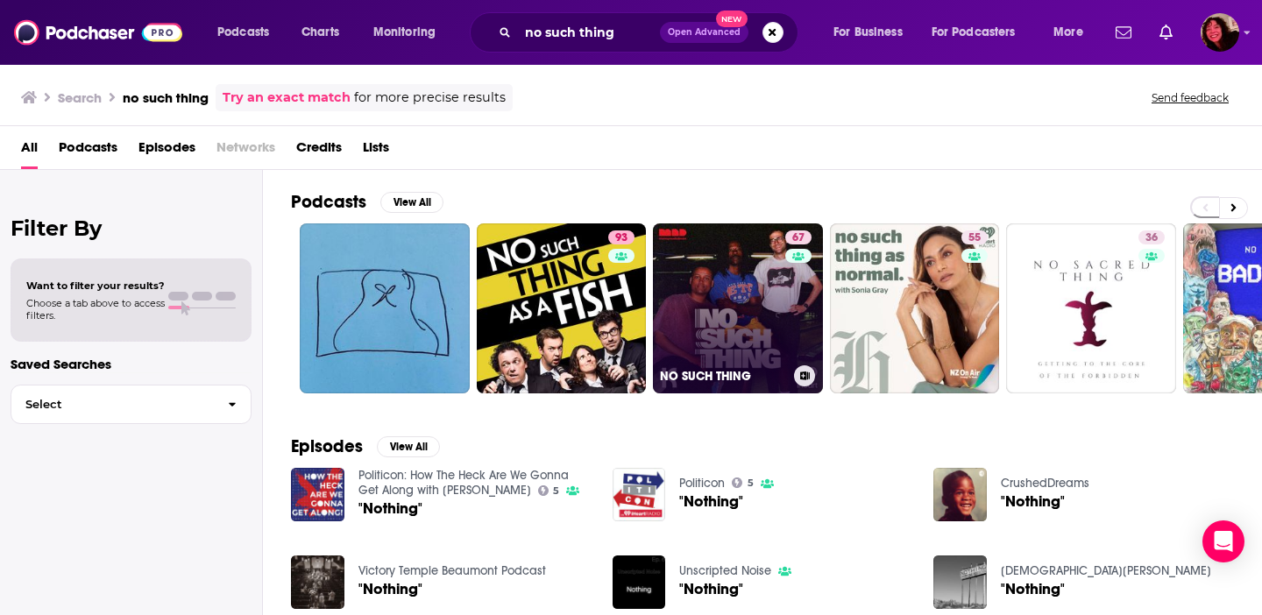
click at [730, 270] on link "67 NO SUCH THING" at bounding box center [738, 309] width 170 height 170
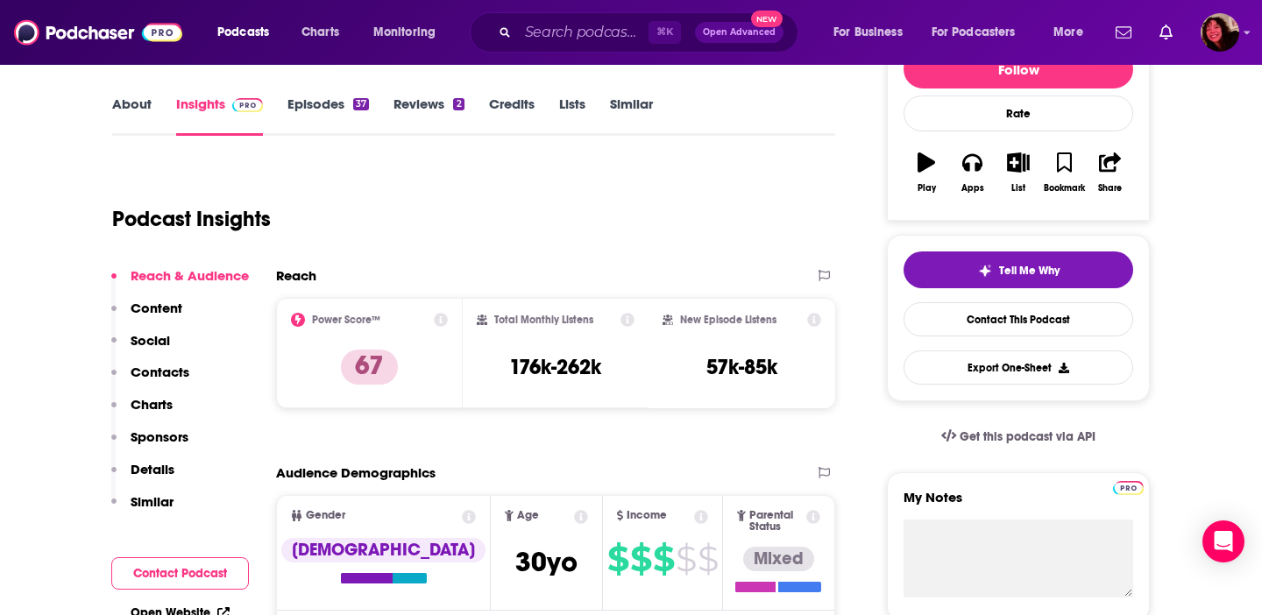
scroll to position [247, 0]
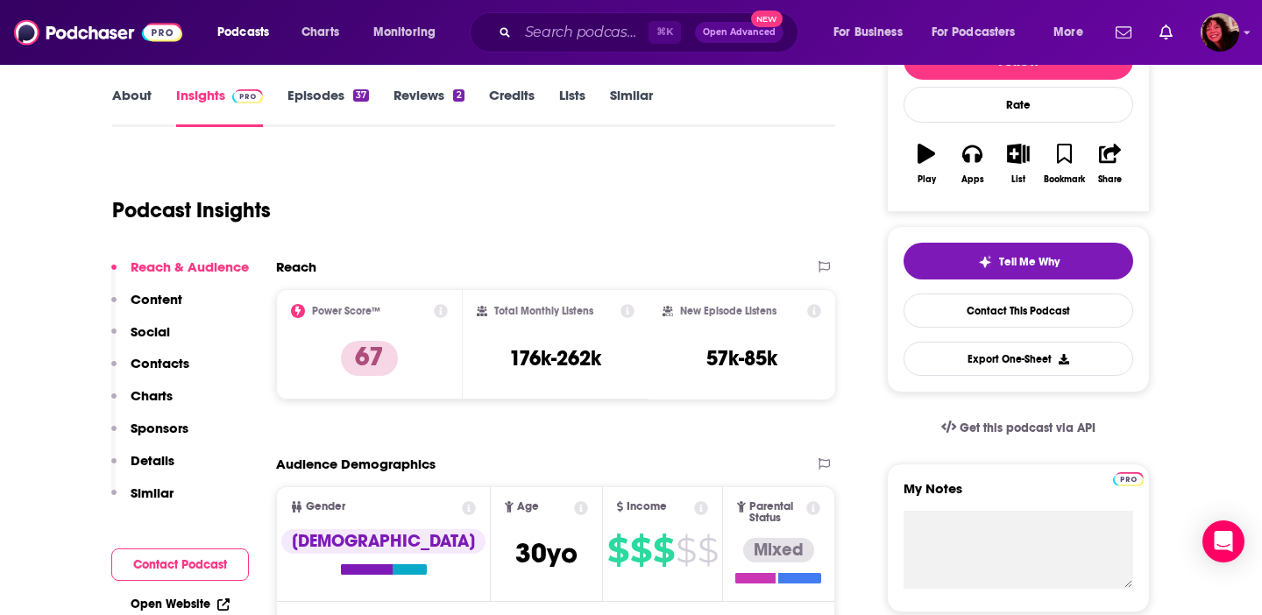
click at [514, 33] on div "⌘ K Open Advanced New" at bounding box center [634, 32] width 329 height 40
click at [532, 36] on input "Search podcasts, credits, & more..." at bounding box center [583, 32] width 131 height 28
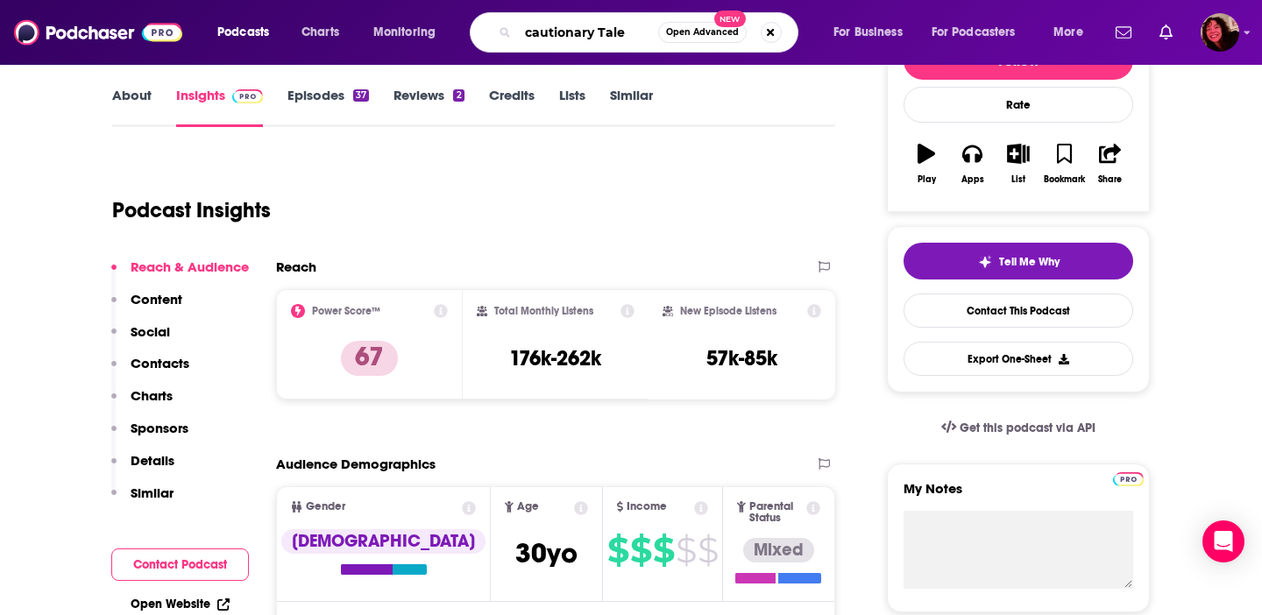
type input "cautionary Tales"
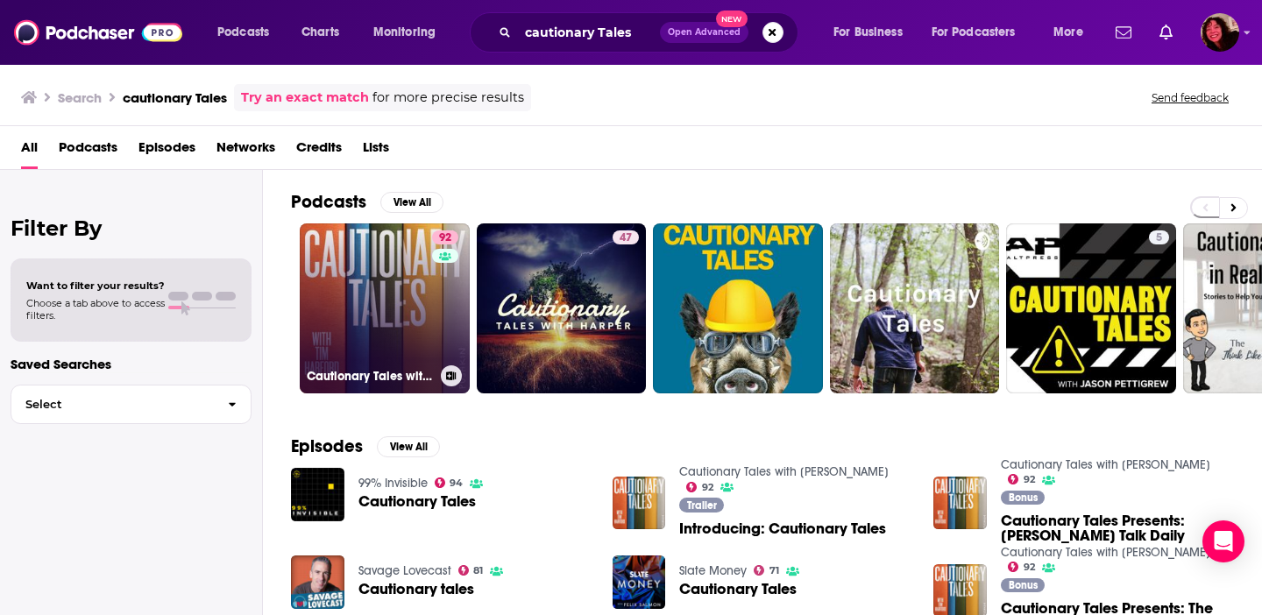
click at [374, 340] on link "92 Cautionary Tales with [PERSON_NAME]" at bounding box center [385, 309] width 170 height 170
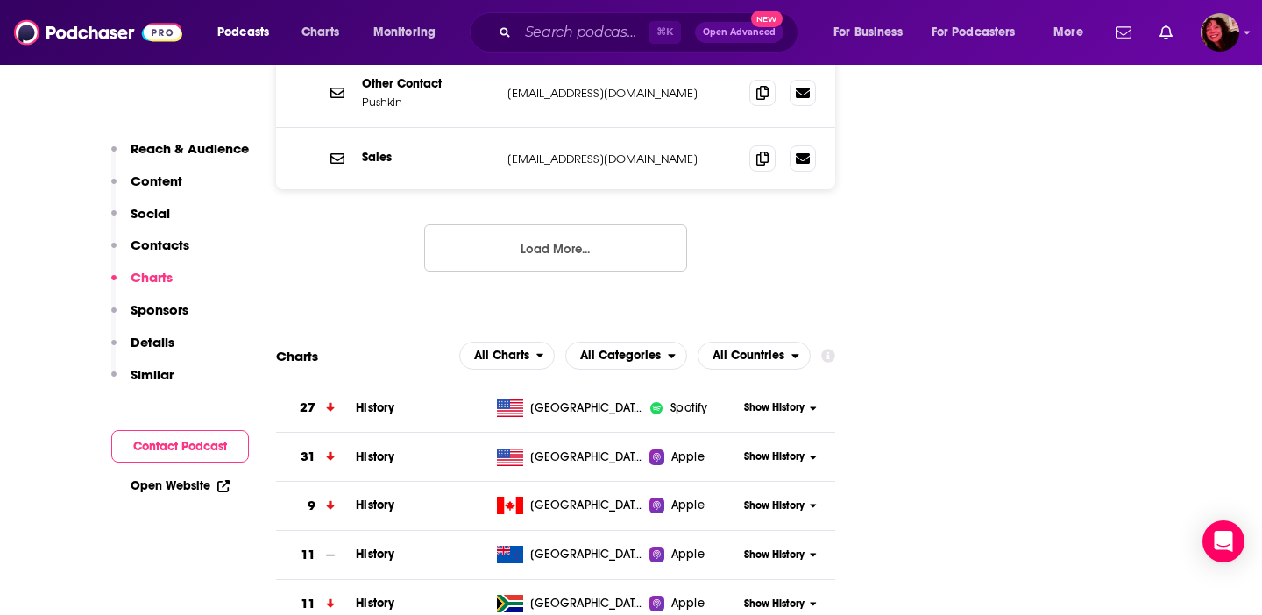
scroll to position [1840, 0]
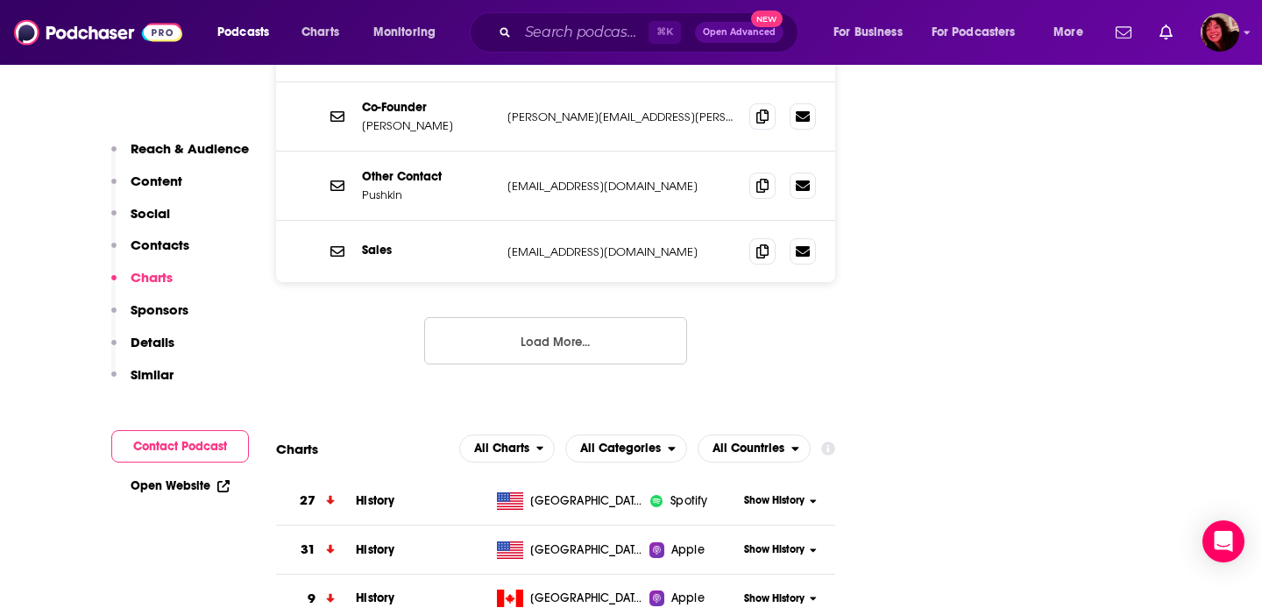
click at [507, 317] on button "Load More..." at bounding box center [555, 340] width 263 height 47
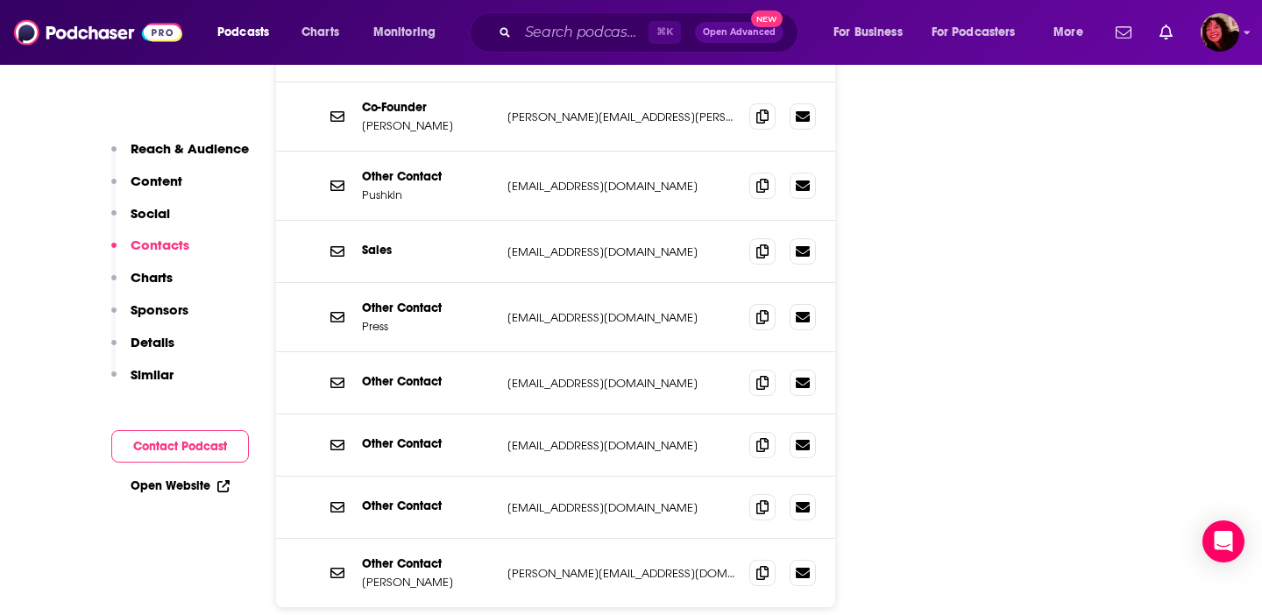
scroll to position [0, 0]
